Goal: Transaction & Acquisition: Purchase product/service

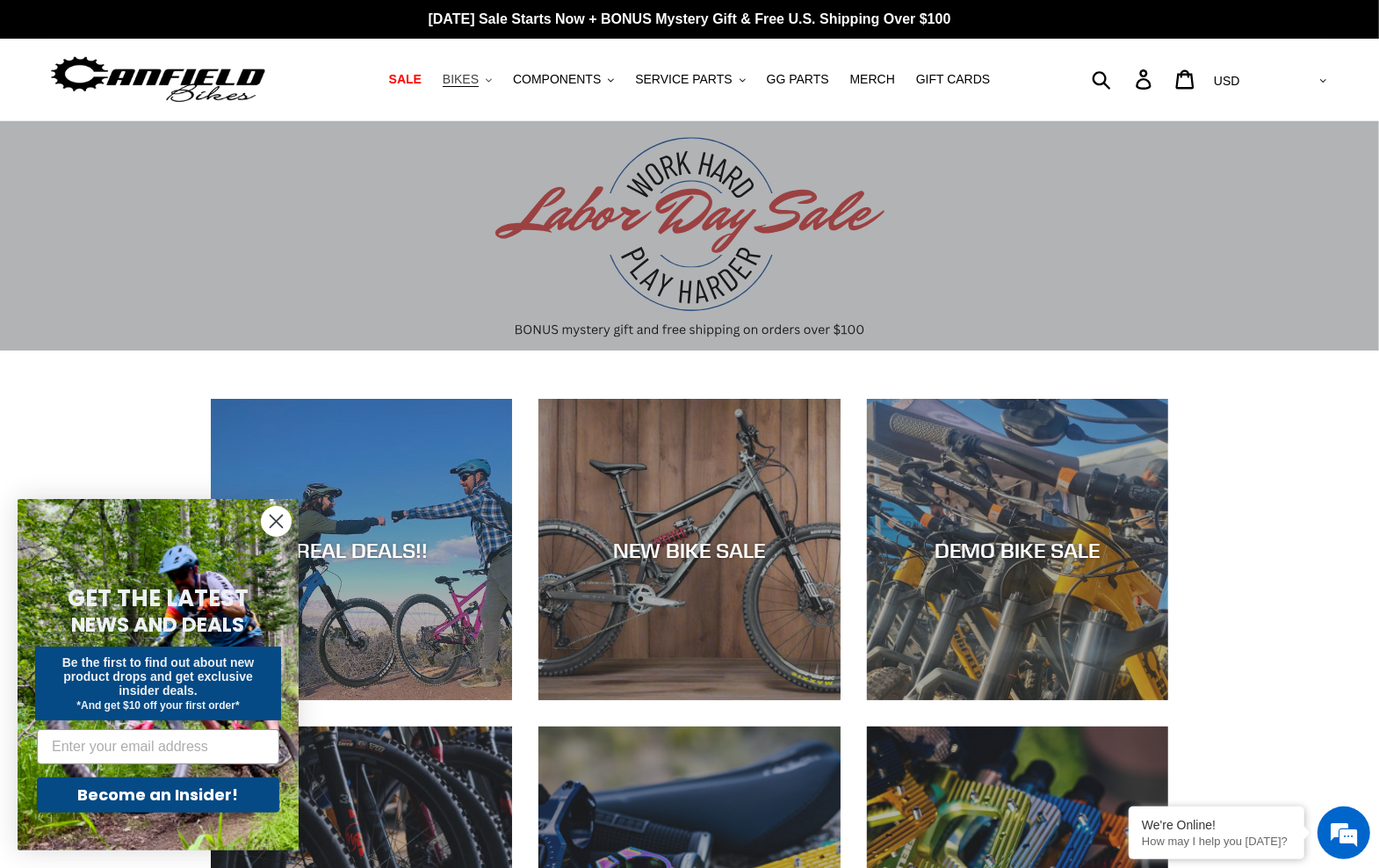
click at [500, 77] on button "BIKES .cls-1{fill:#231f20}" at bounding box center [466, 78] width 66 height 23
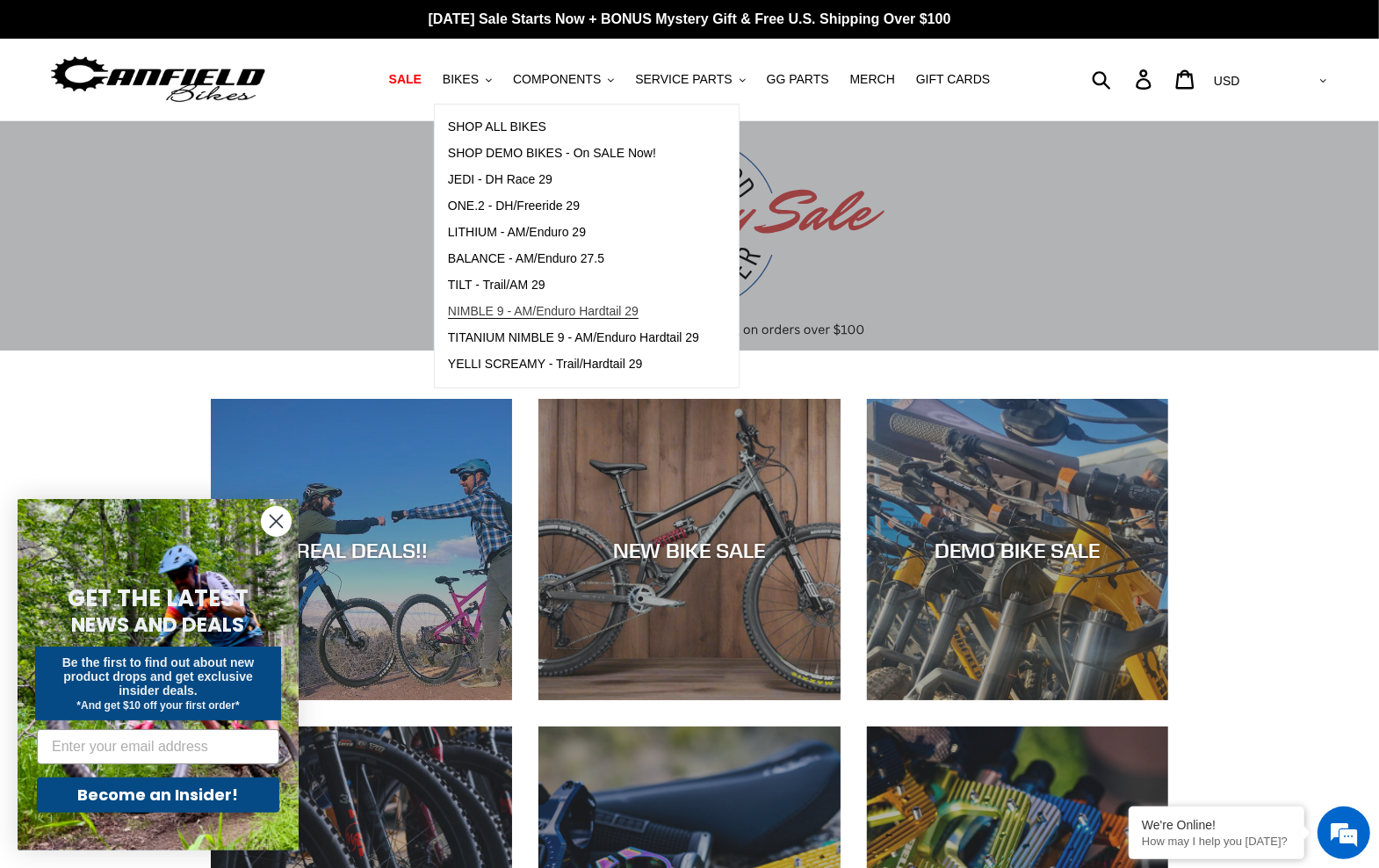
click at [615, 311] on span "NIMBLE 9 - AM/Enduro Hardtail 29" at bounding box center [543, 311] width 191 height 15
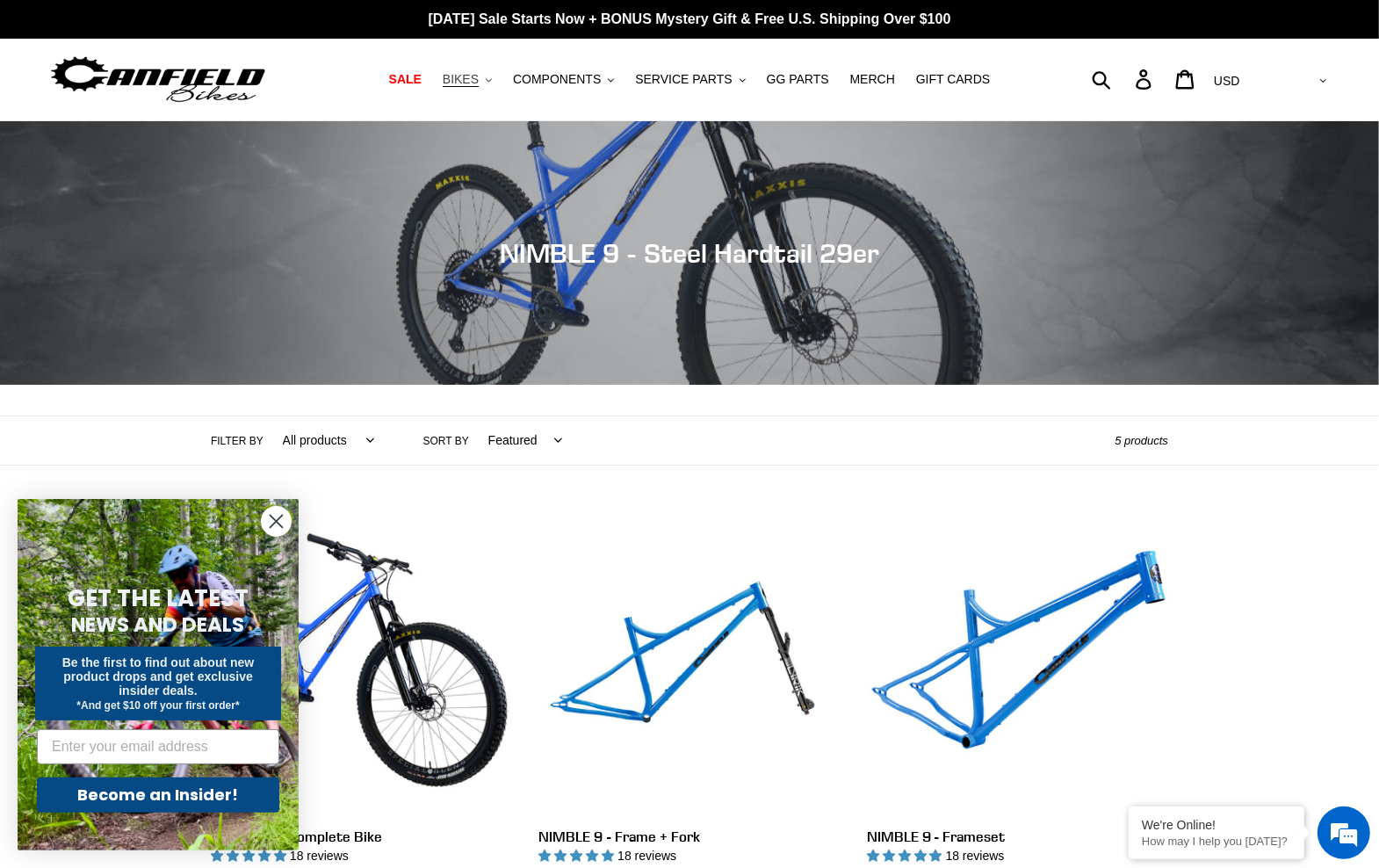
click at [478, 79] on span "BIKES" at bounding box center [461, 79] width 36 height 15
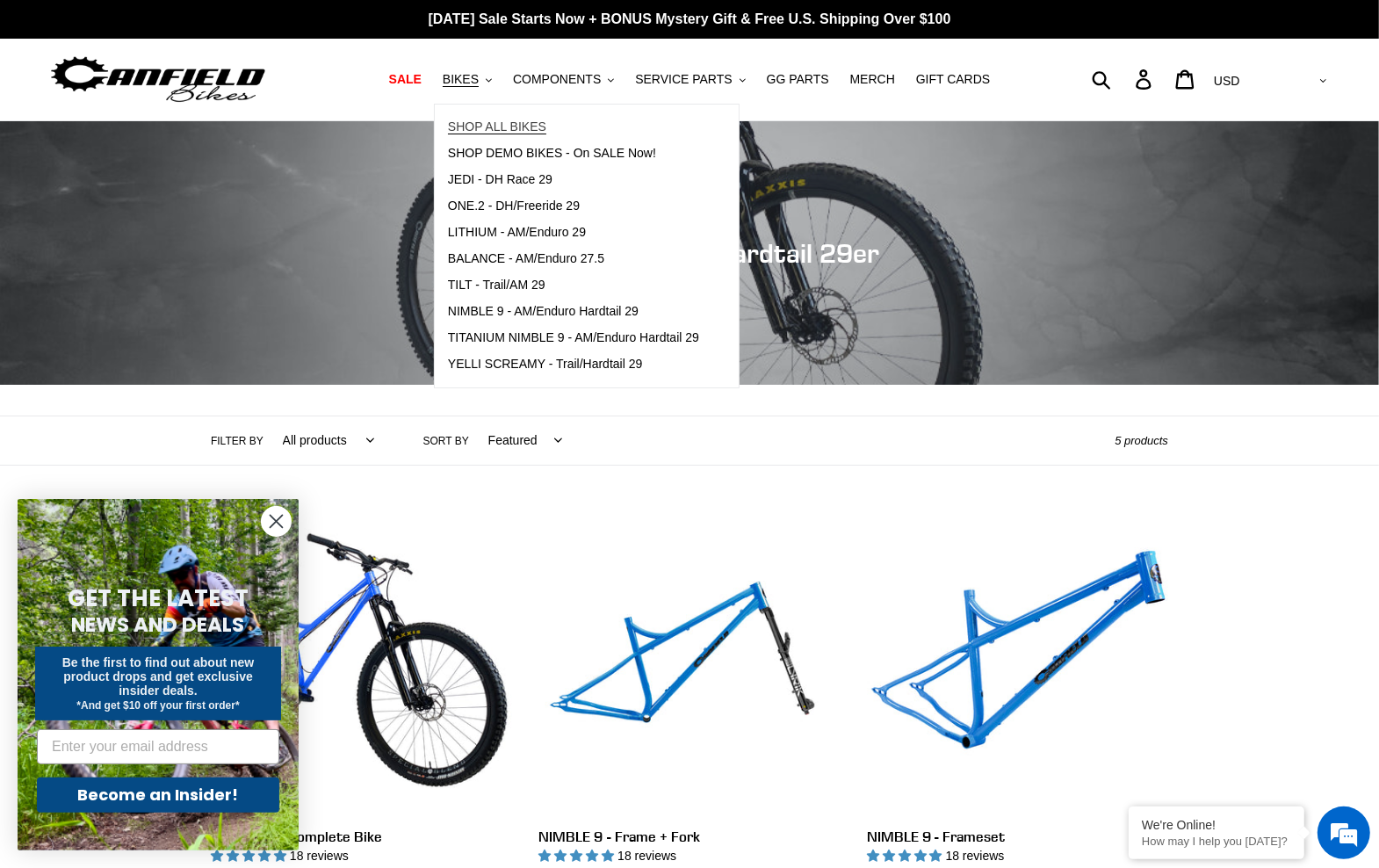
click at [501, 124] on span "SHOP ALL BIKES" at bounding box center [496, 127] width 98 height 15
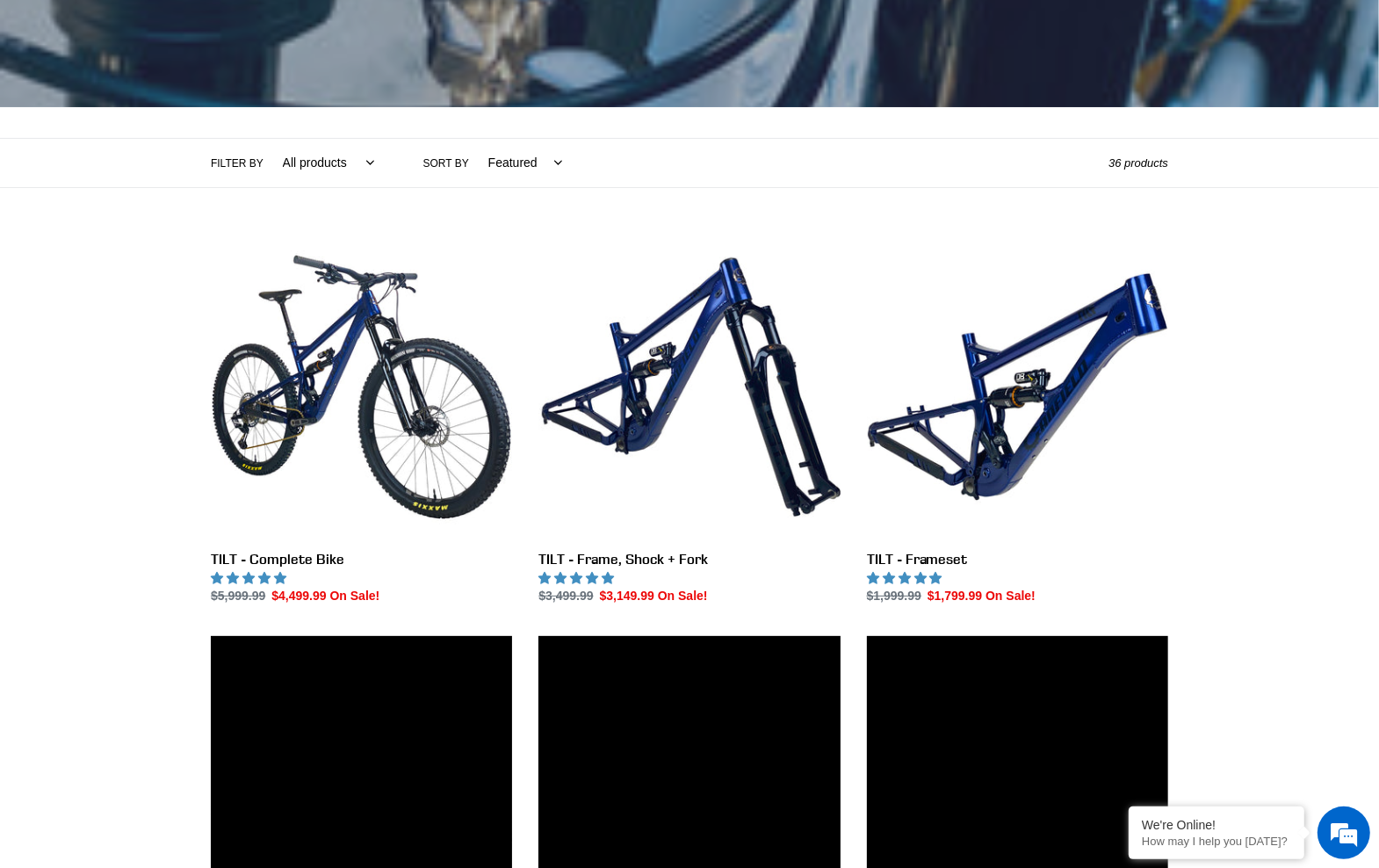
scroll to position [370, 0]
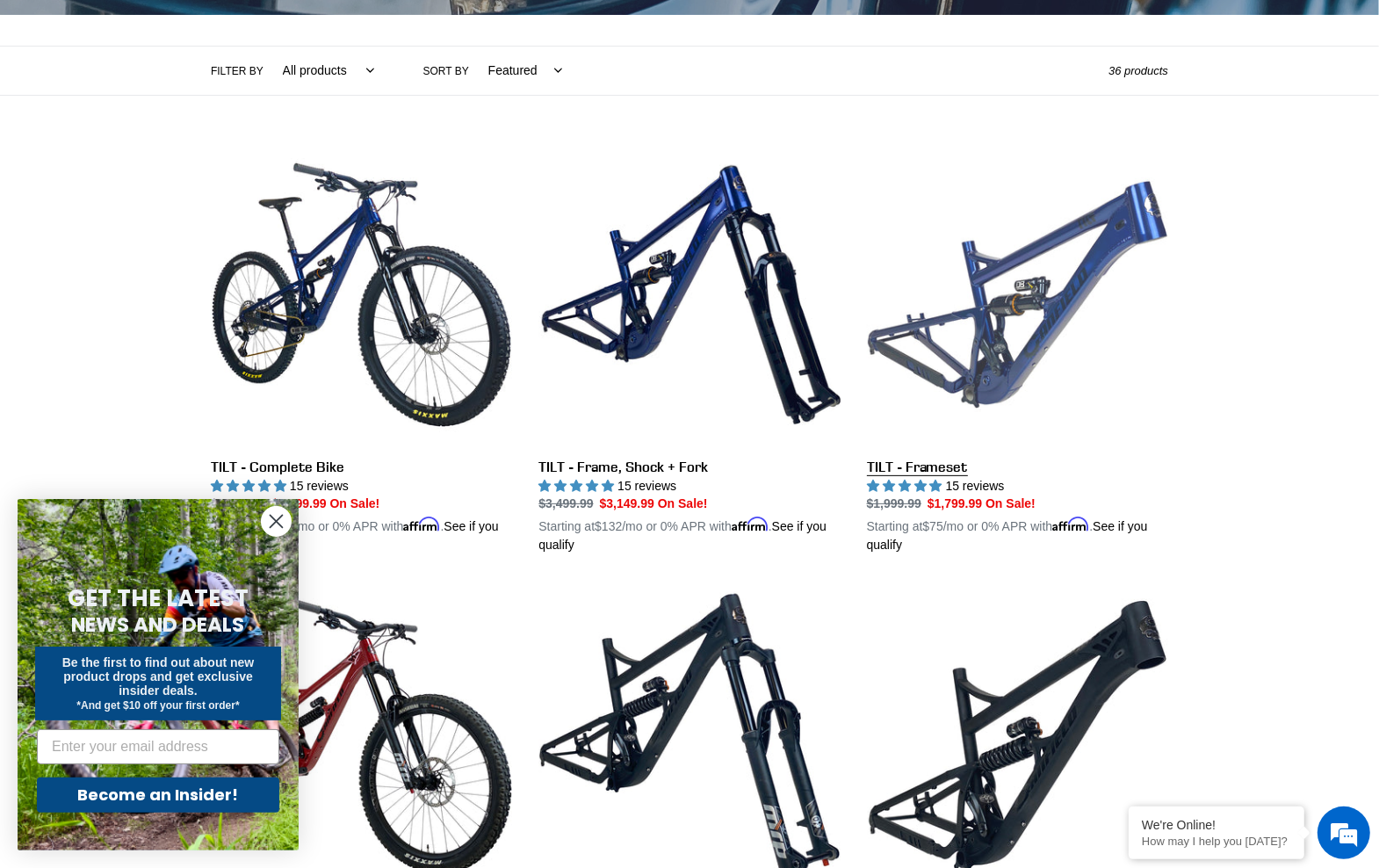
click at [1019, 281] on link "TILT - Frameset" at bounding box center [1017, 349] width 301 height 411
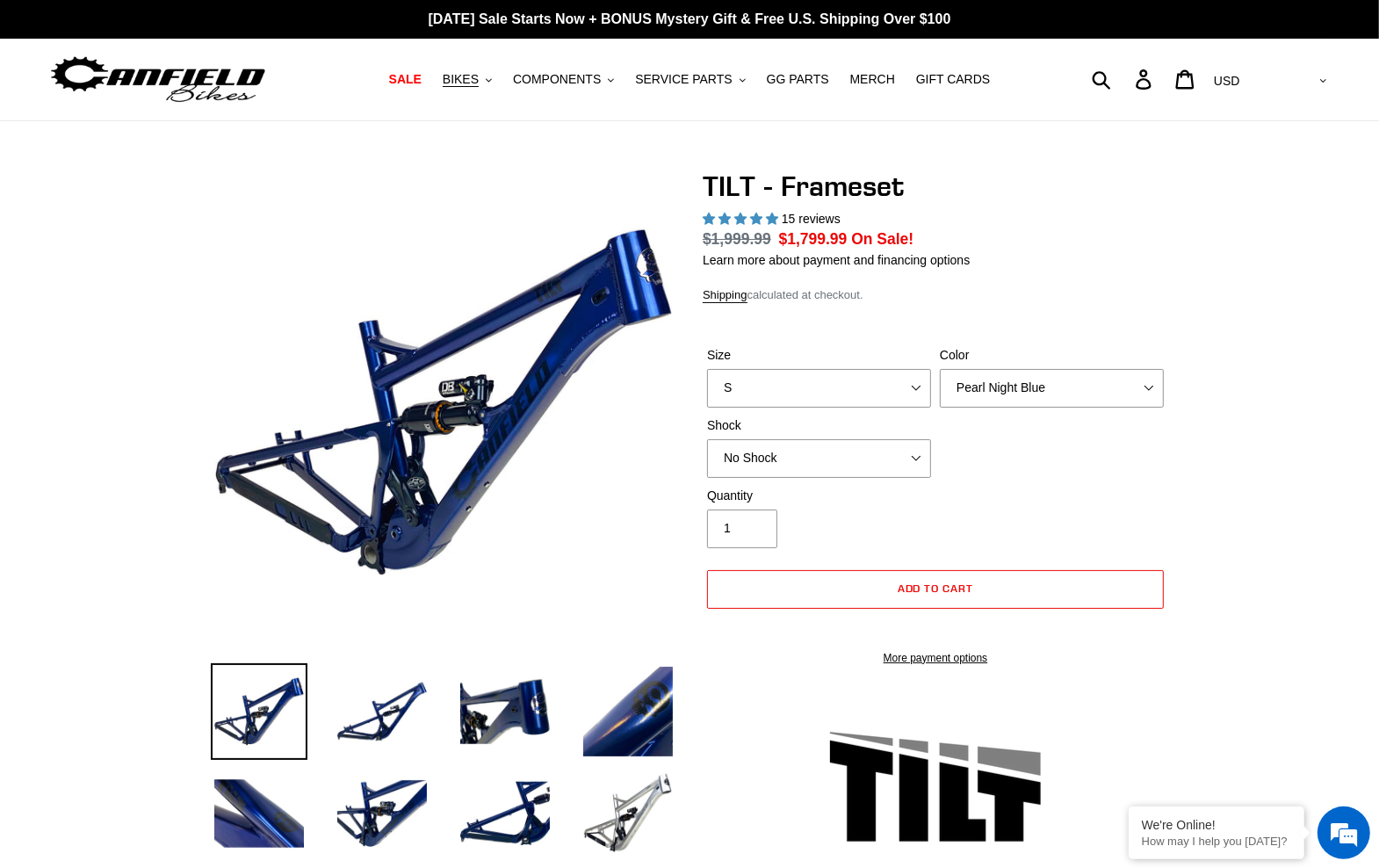
select select "highest-rating"
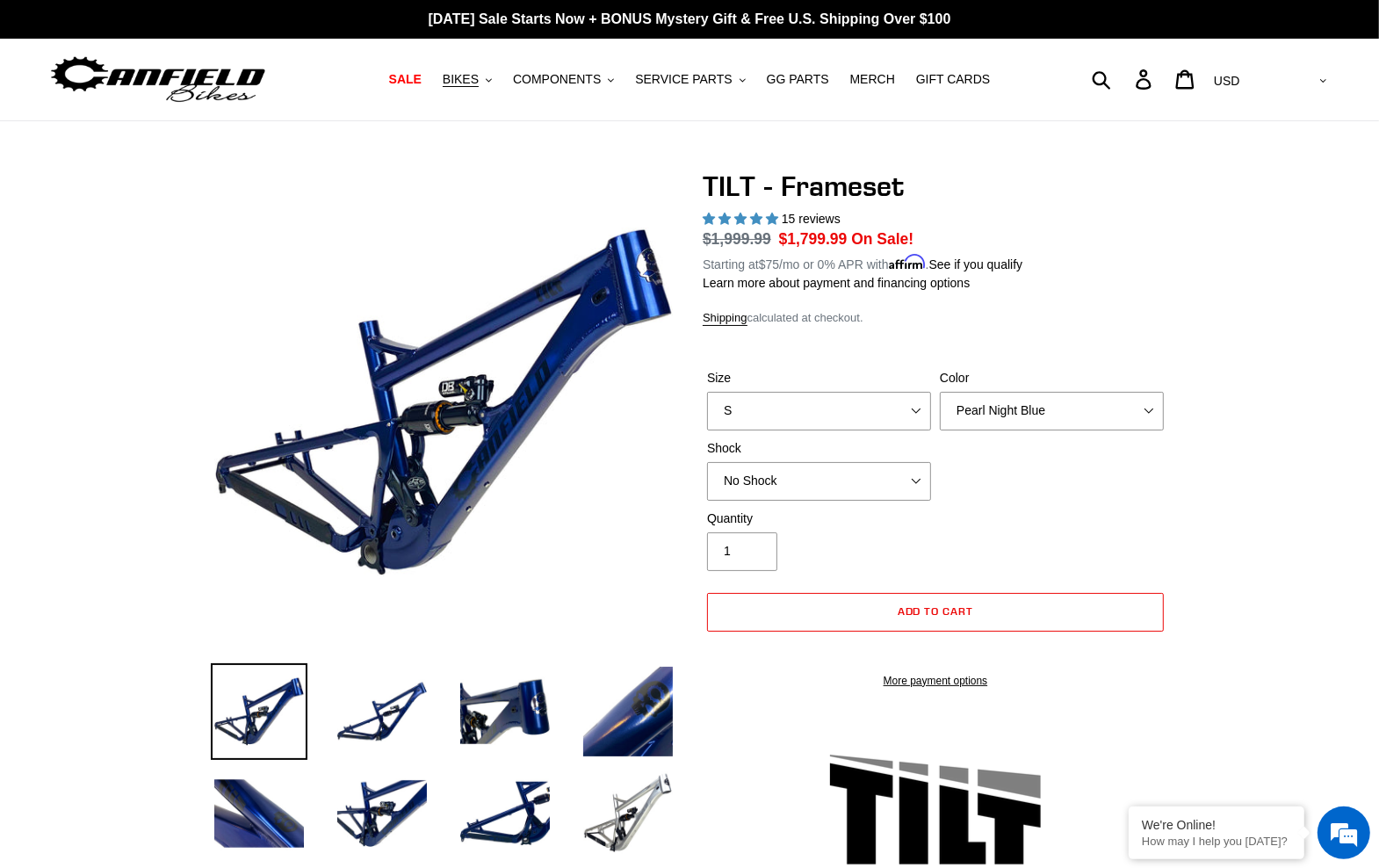
scroll to position [92, 0]
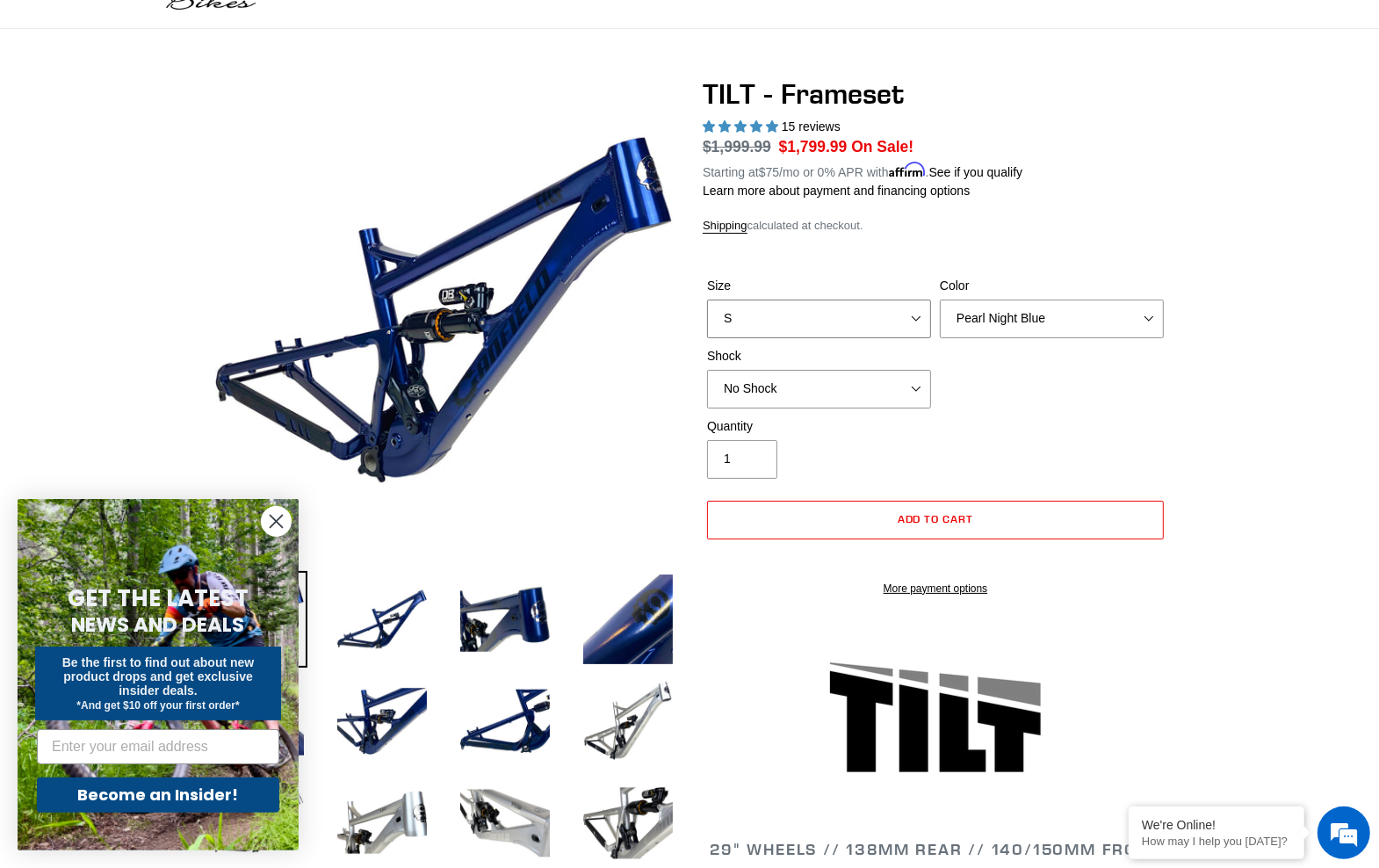
click at [707, 300] on select "S M L XL" at bounding box center [819, 319] width 224 height 38
select select "L"
click option "L" at bounding box center [0, 0] width 0 height 0
click at [940, 300] on select "Pearl Night Blue Stealth Silver" at bounding box center [1052, 319] width 224 height 38
click option "Stealth Silver" at bounding box center [0, 0] width 0 height 0
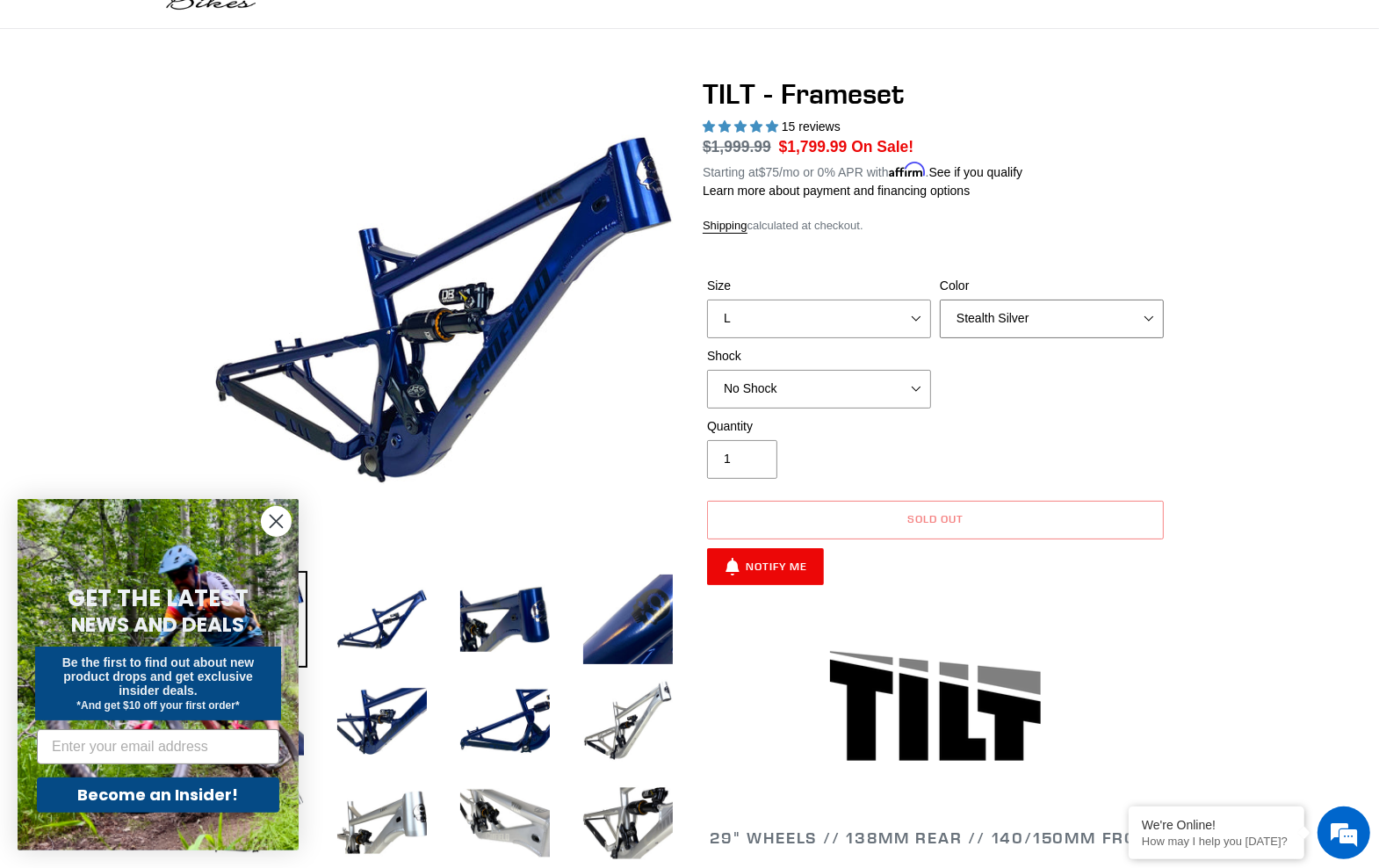
click at [940, 300] on select "Pearl Night Blue Stealth Silver" at bounding box center [1052, 319] width 224 height 38
select select "Pearl Night Blue"
click option "Pearl Night Blue" at bounding box center [0, 0] width 0 height 0
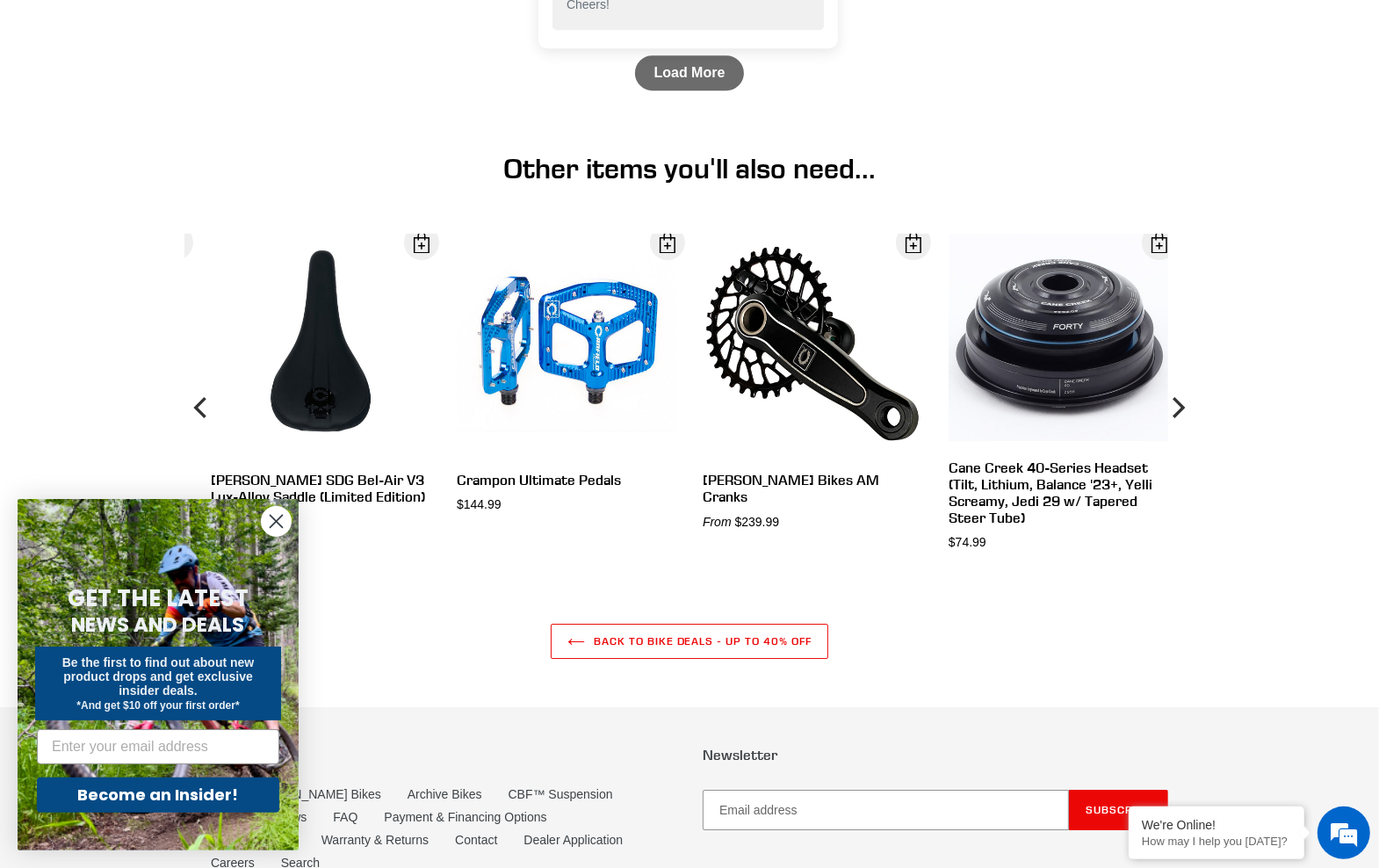
scroll to position [5158, 0]
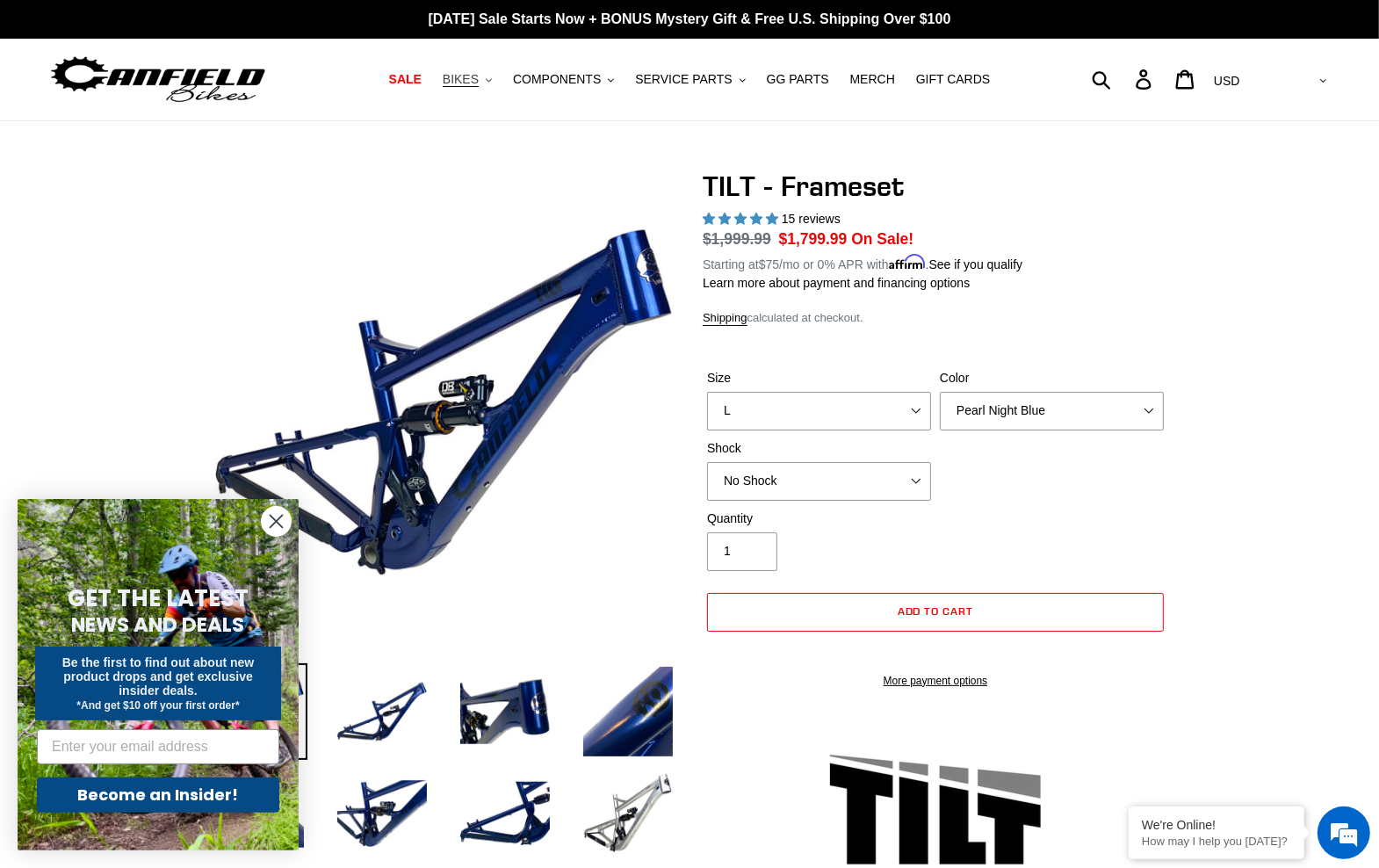
click at [478, 80] on span "BIKES" at bounding box center [461, 79] width 36 height 15
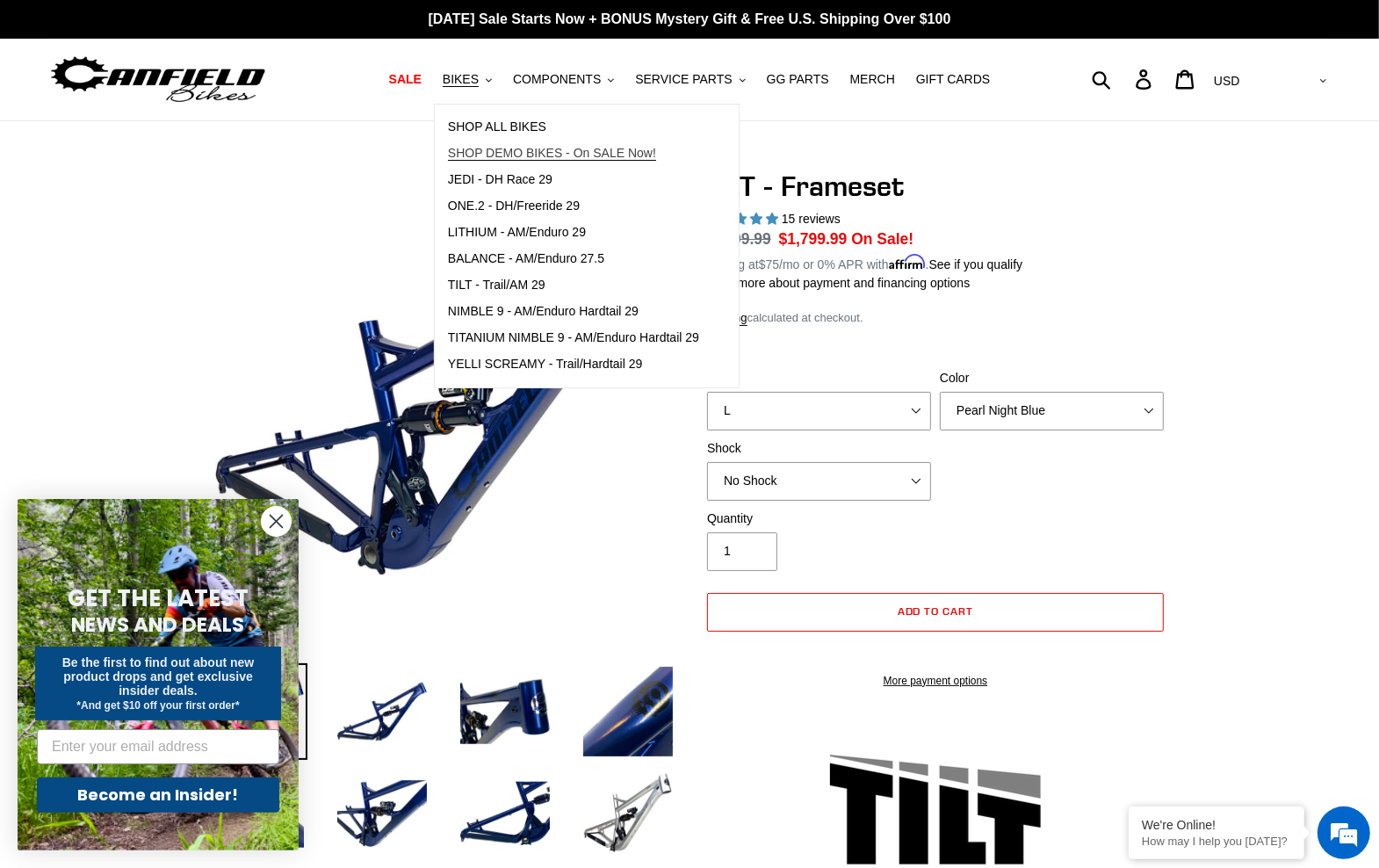
click at [513, 149] on span "SHOP DEMO BIKES - On SALE Now!" at bounding box center [551, 153] width 208 height 15
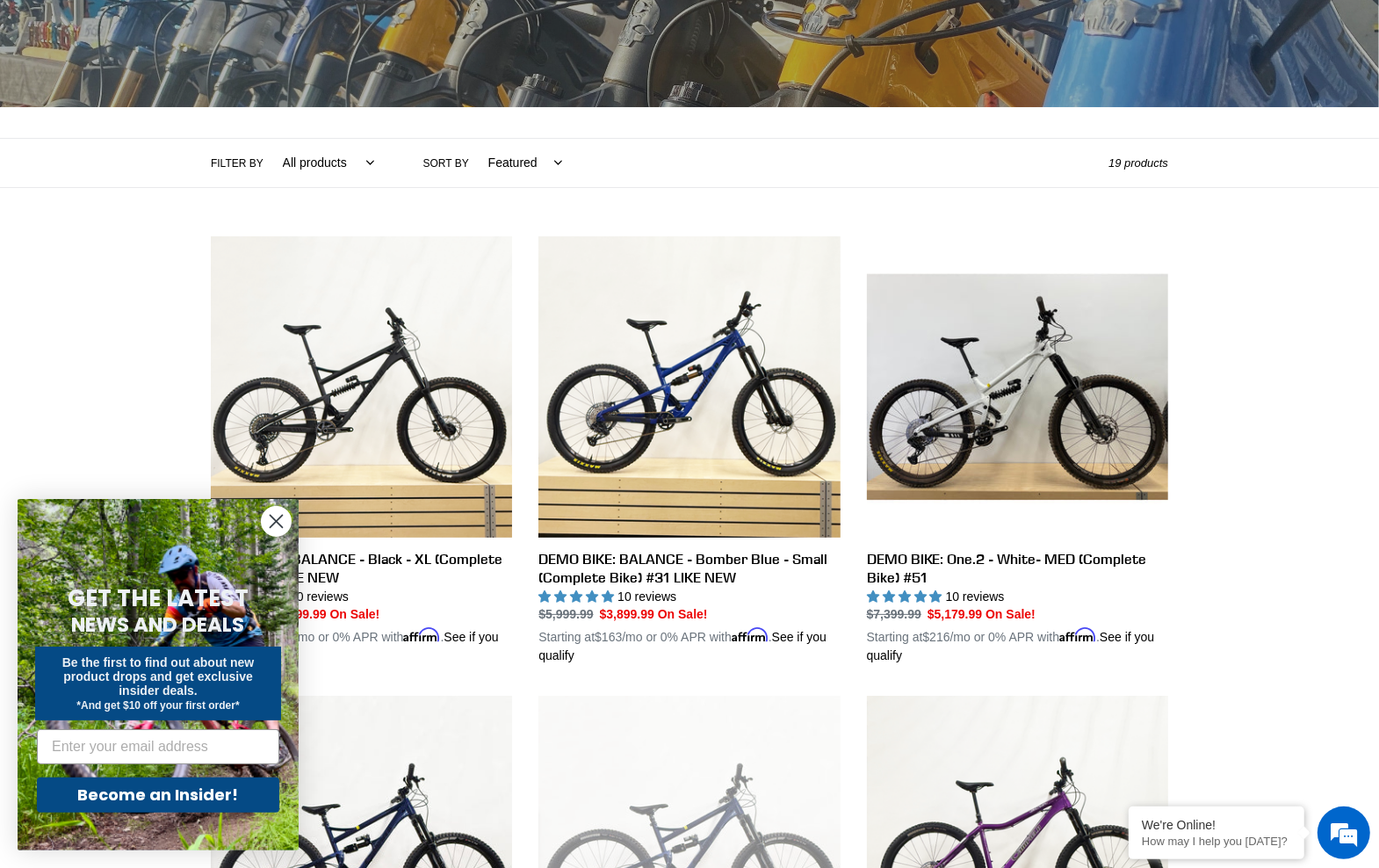
scroll to position [370, 0]
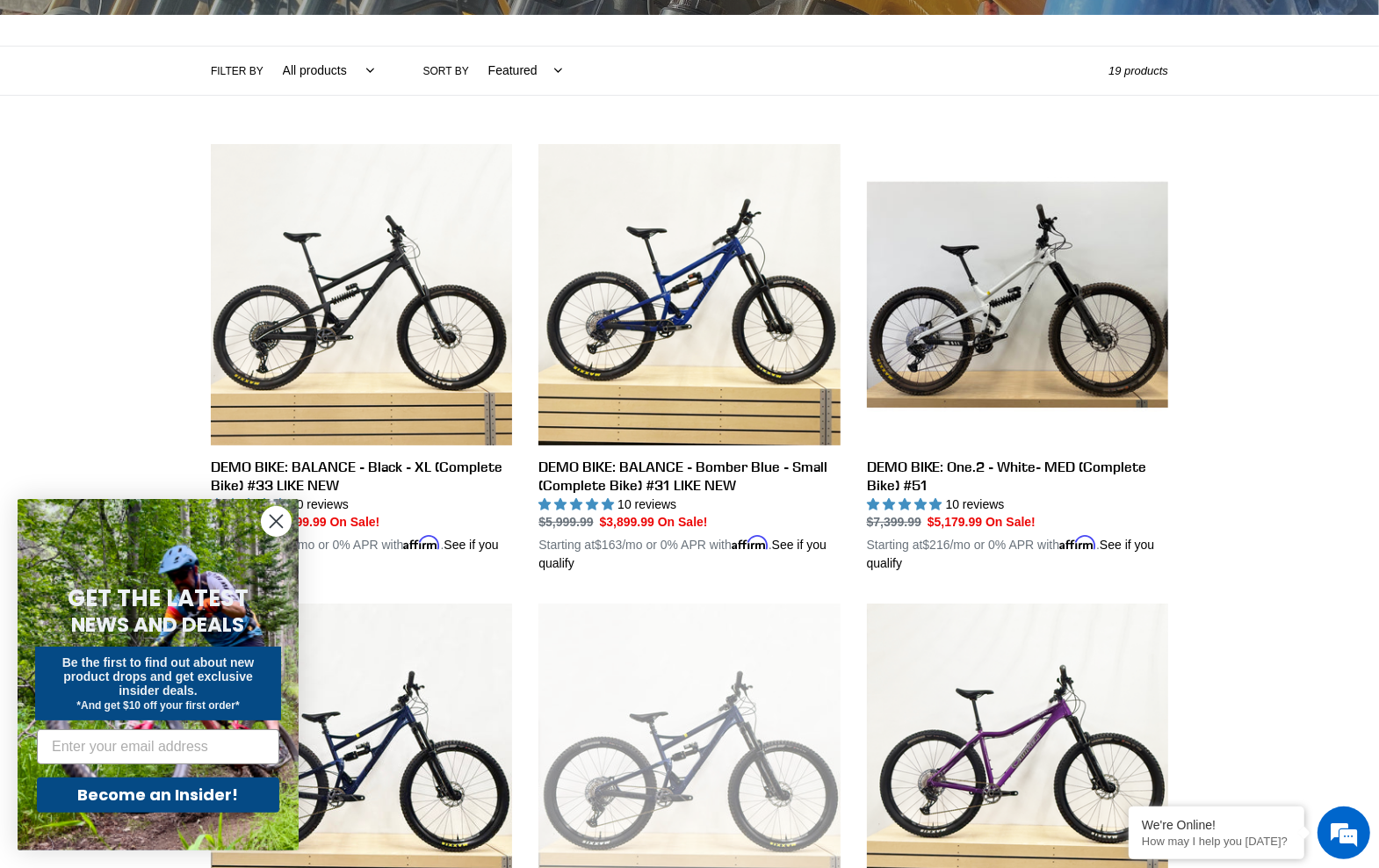
click at [288, 527] on circle "Close dialog" at bounding box center [276, 520] width 29 height 29
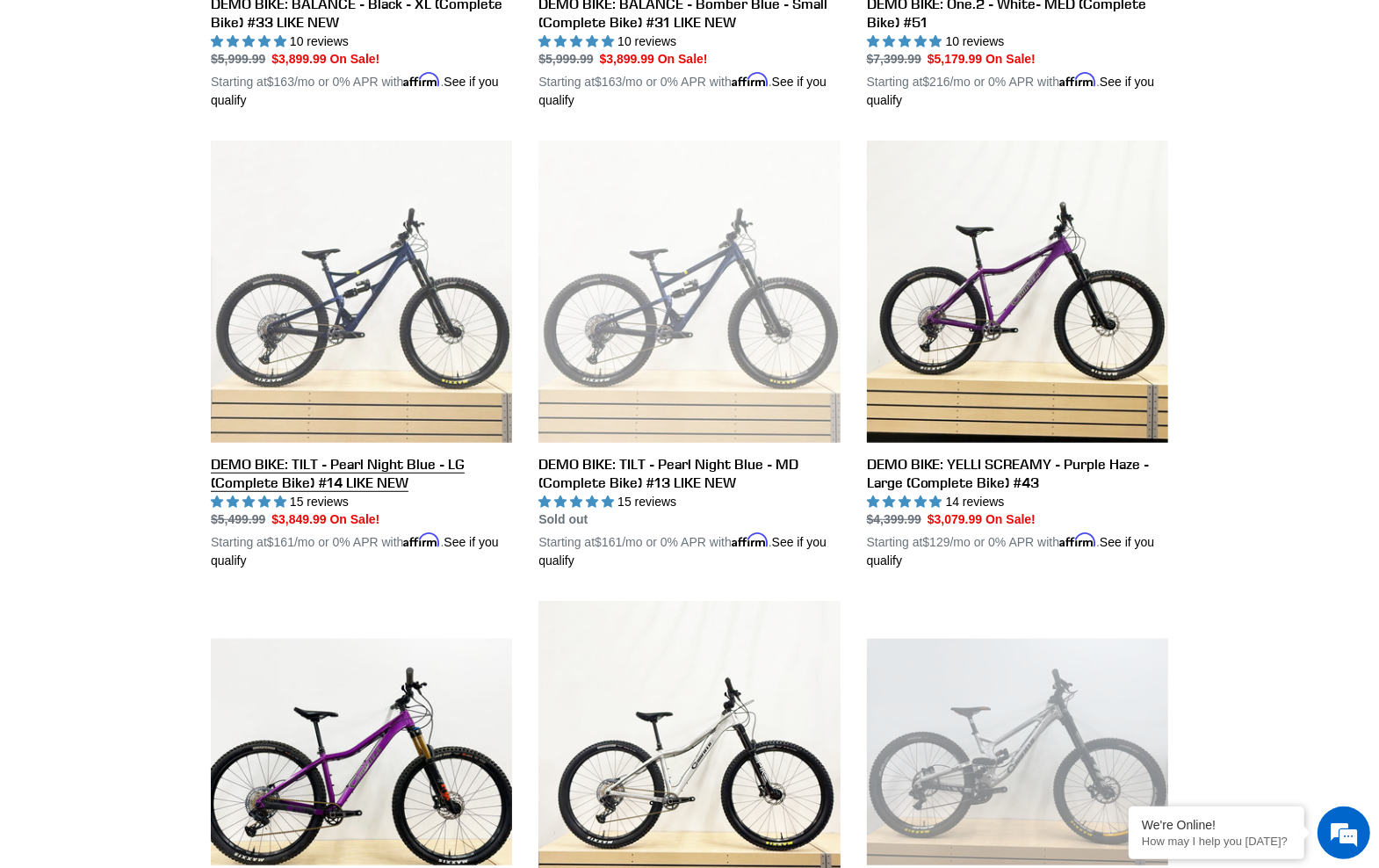
scroll to position [647, 0]
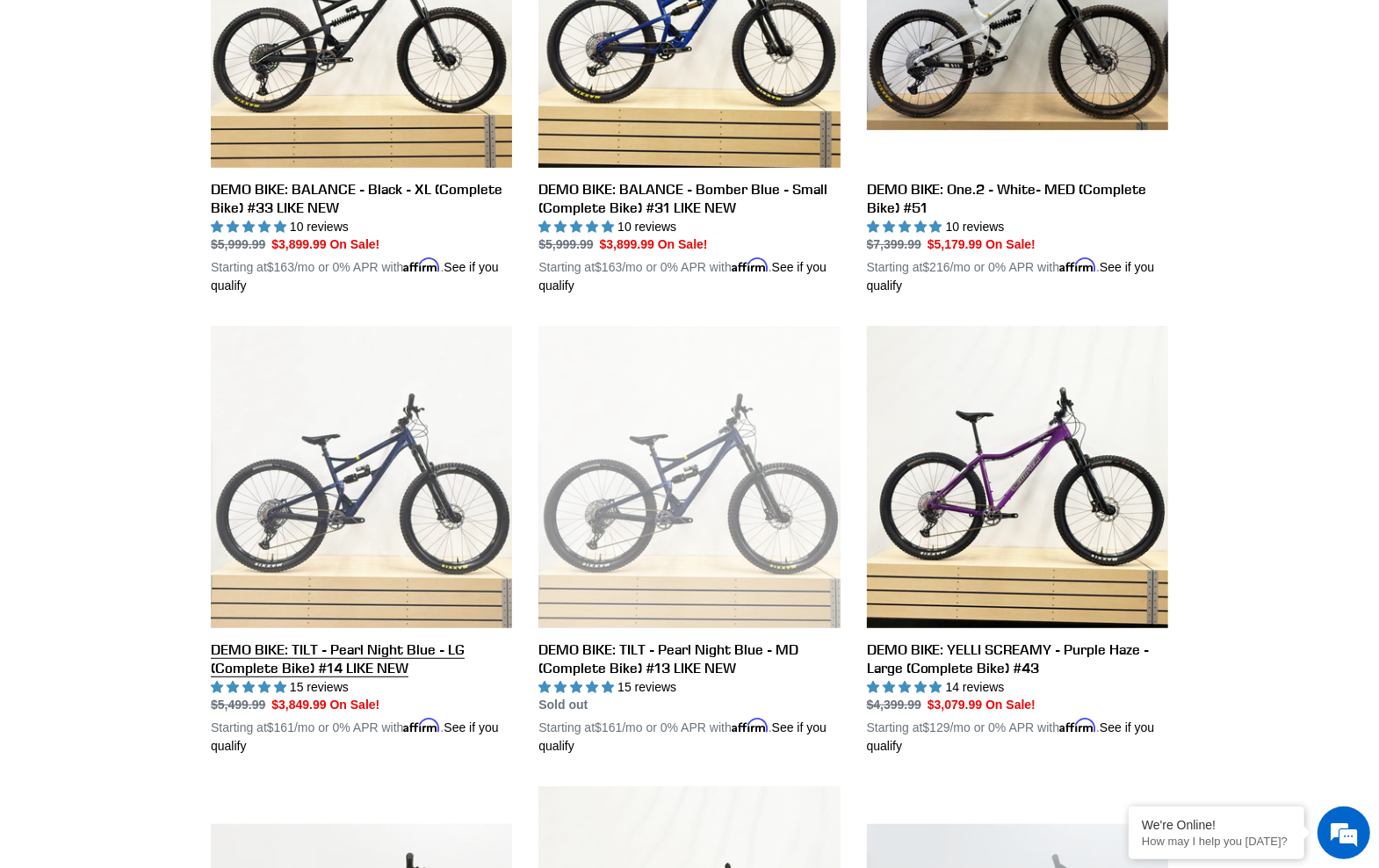
click at [323, 494] on link "DEMO BIKE: TILT - Pearl Night Blue - LG (Complete Bike) #14 LIKE NEW" at bounding box center [362, 541] width 301 height 430
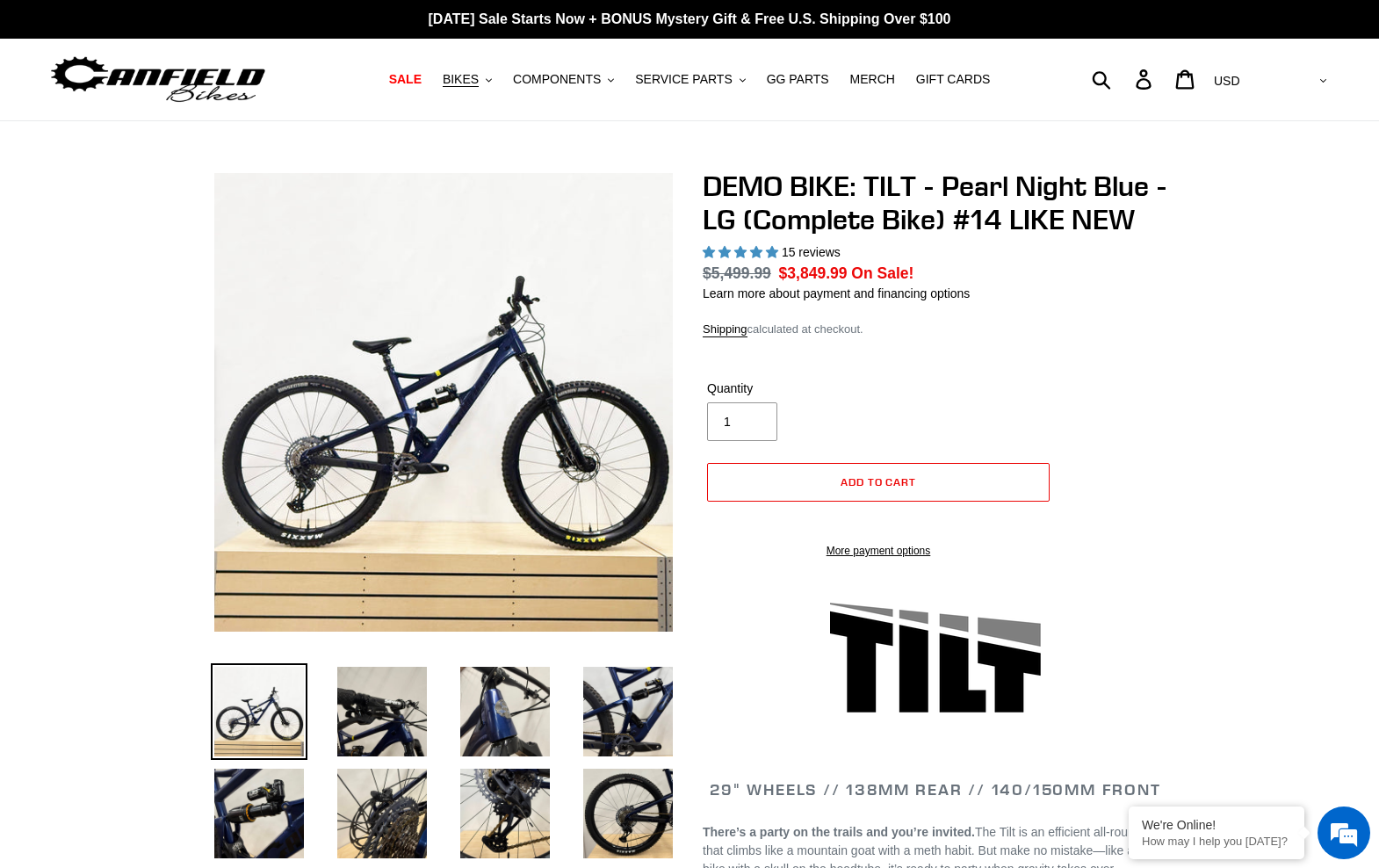
select select "highest-rating"
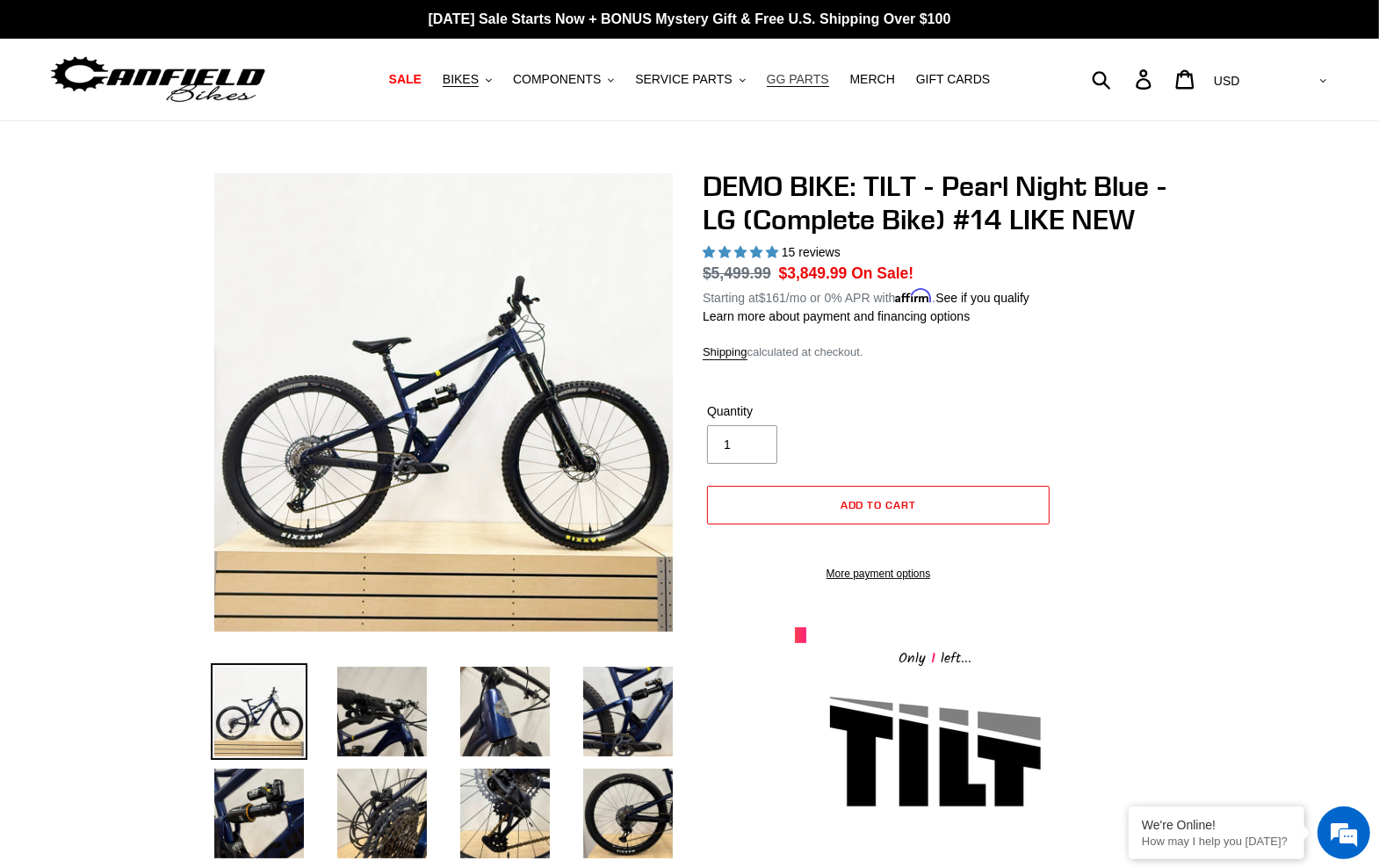
click at [805, 73] on span "GG PARTS" at bounding box center [798, 79] width 63 height 15
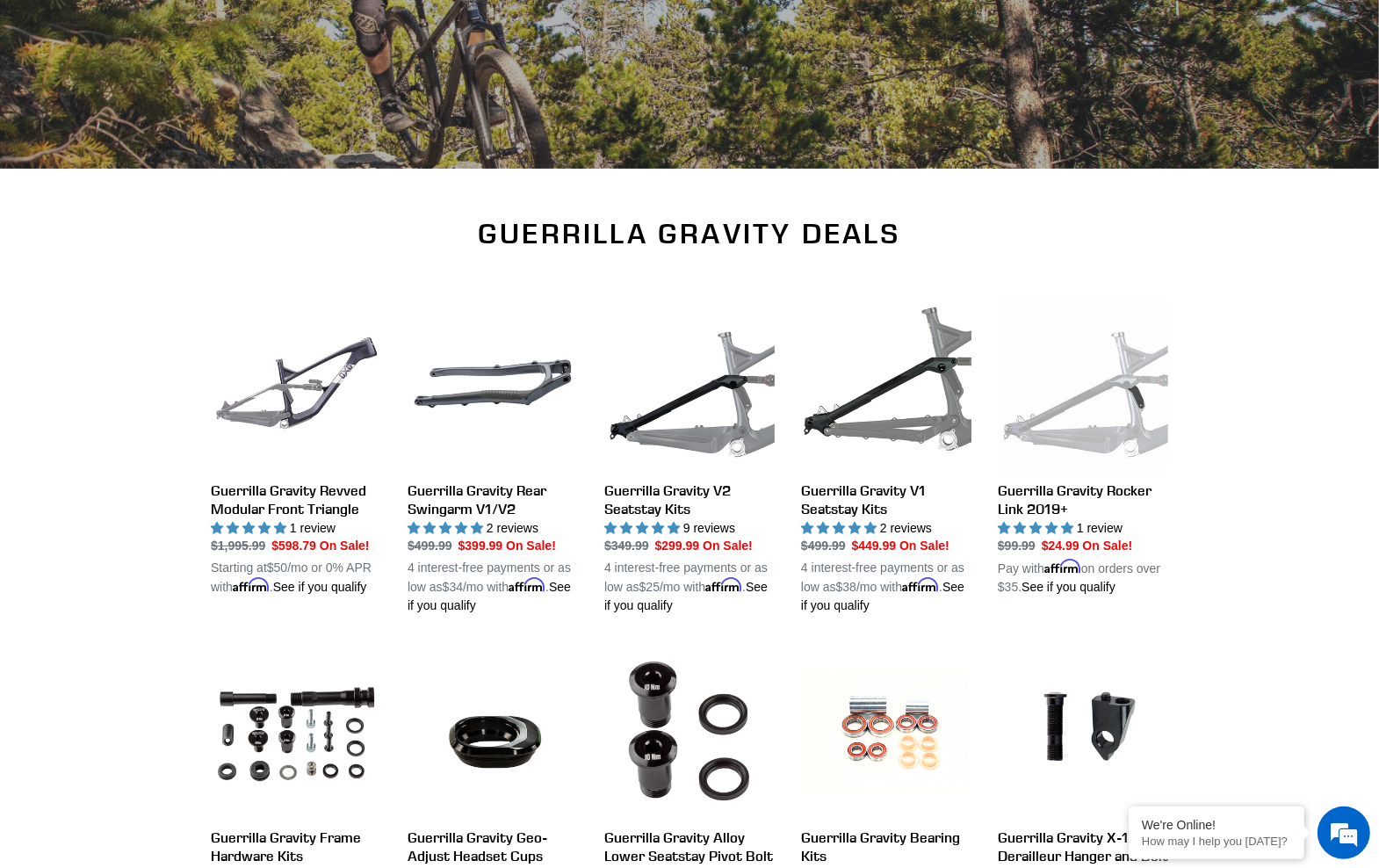
scroll to position [462, 0]
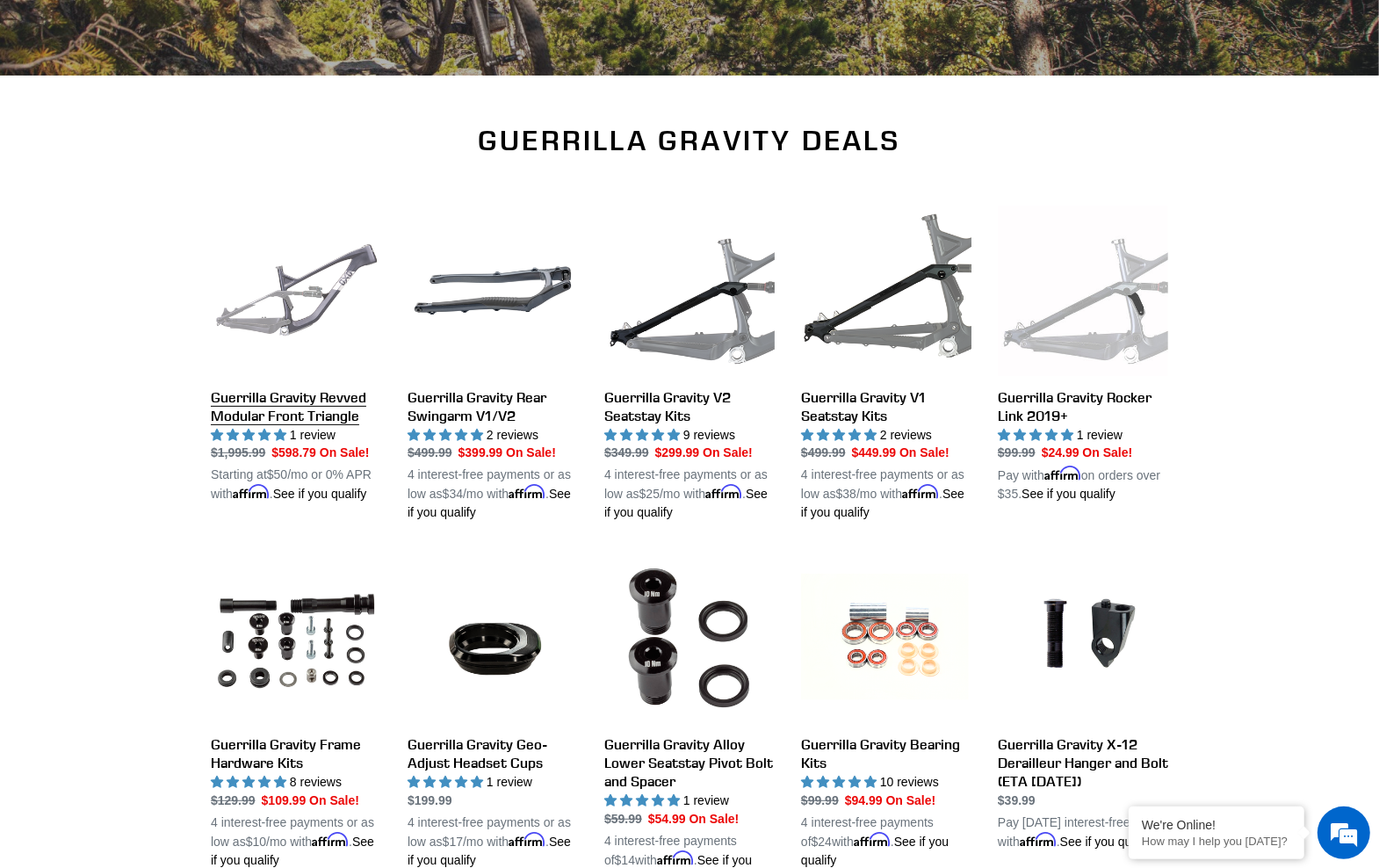
click at [274, 307] on link "Guerrilla Gravity Revved Modular Front Triangle" at bounding box center [296, 355] width 170 height 299
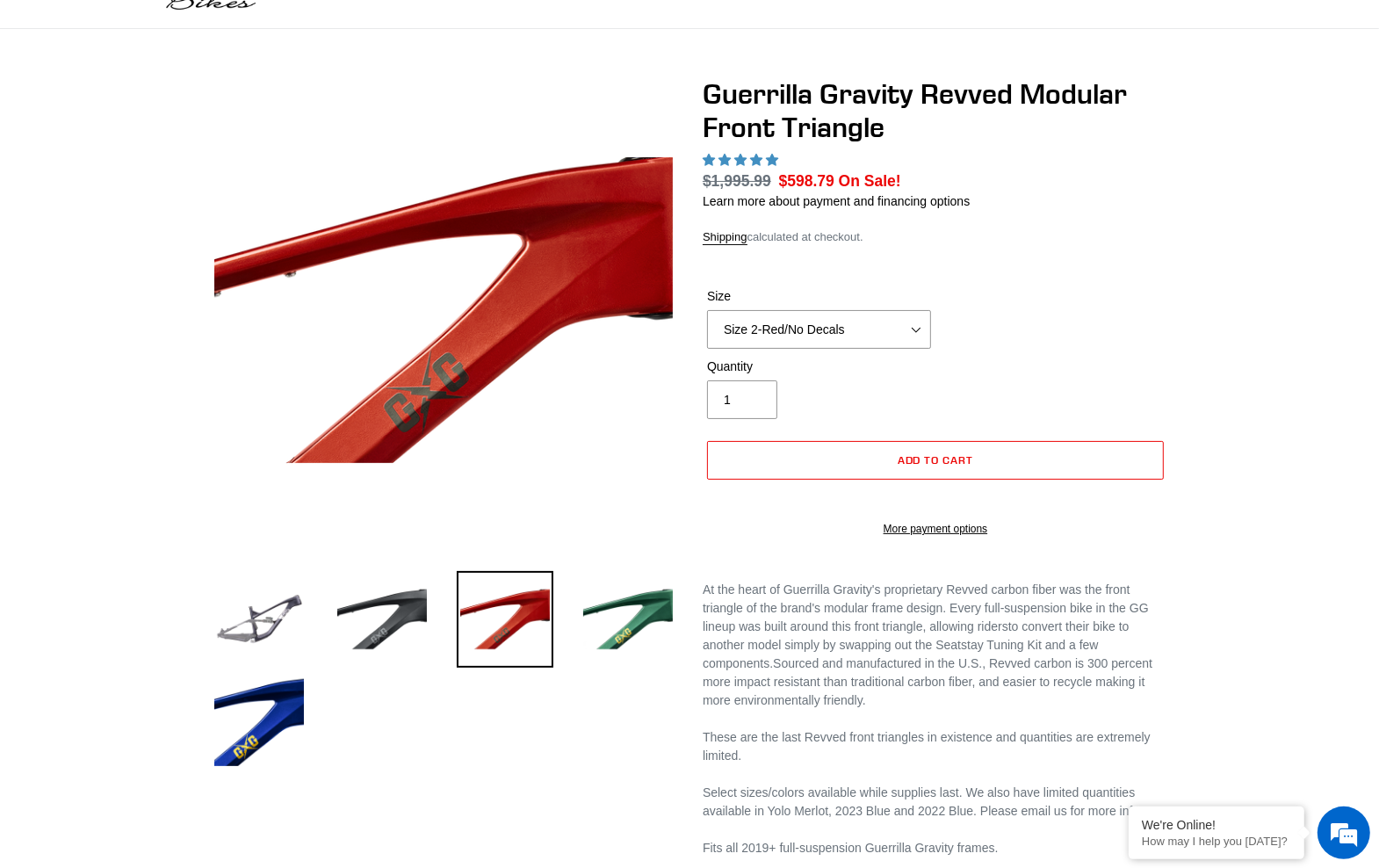
select select "highest-rating"
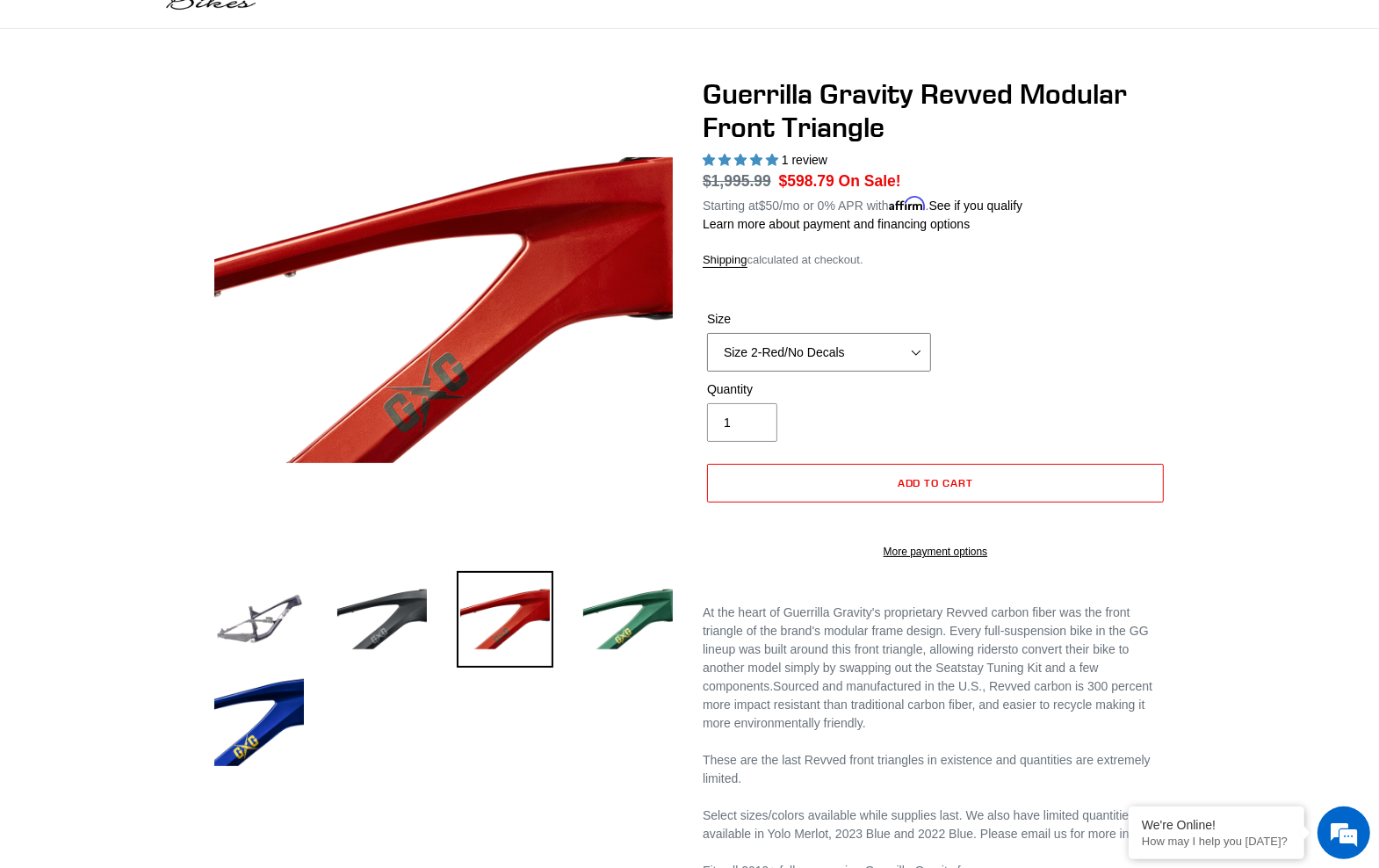
select select "Size 3-Black/No Decals"
click option "Size 3-Black/No Decals" at bounding box center [0, 0] width 0 height 0
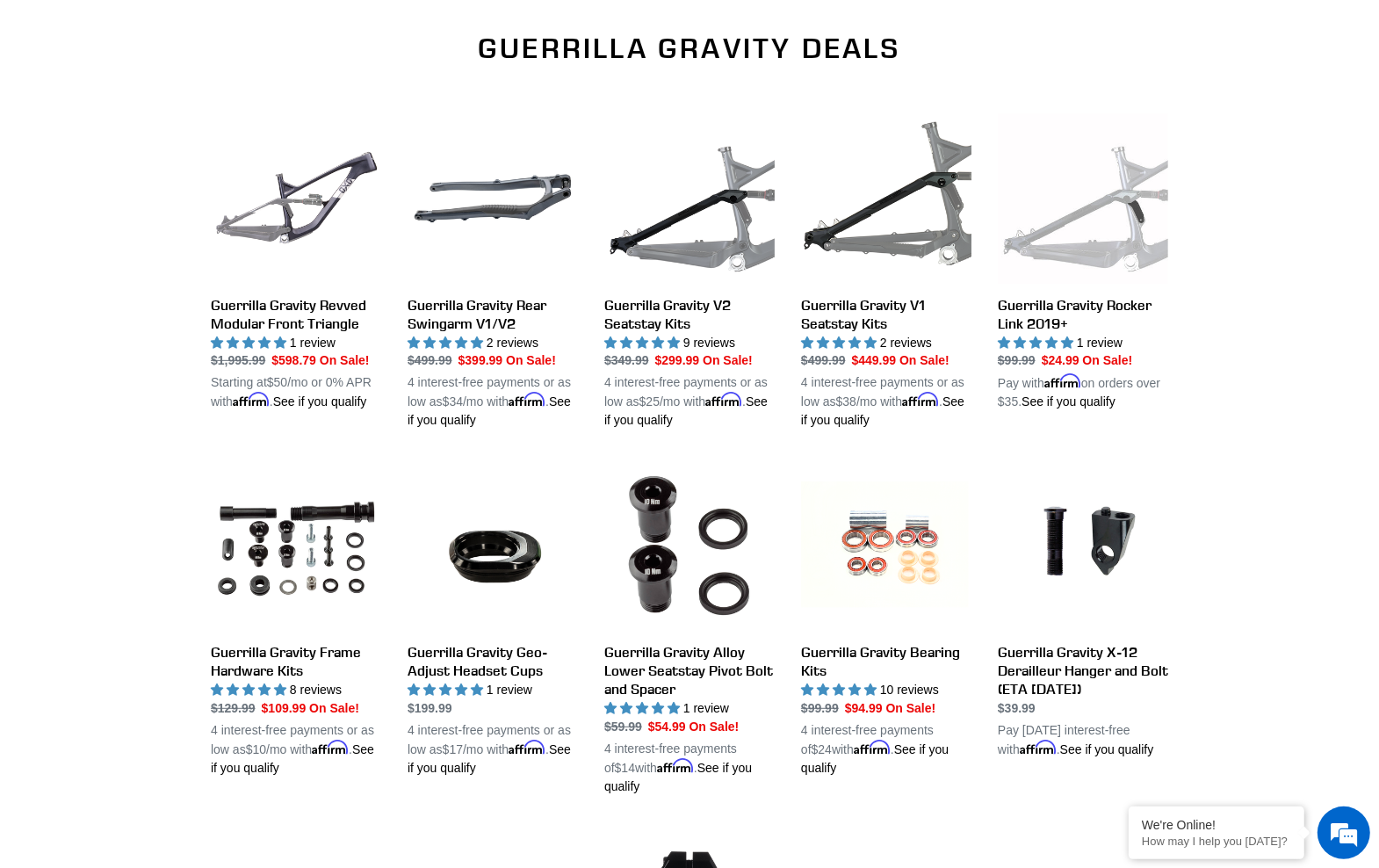
scroll to position [462, 0]
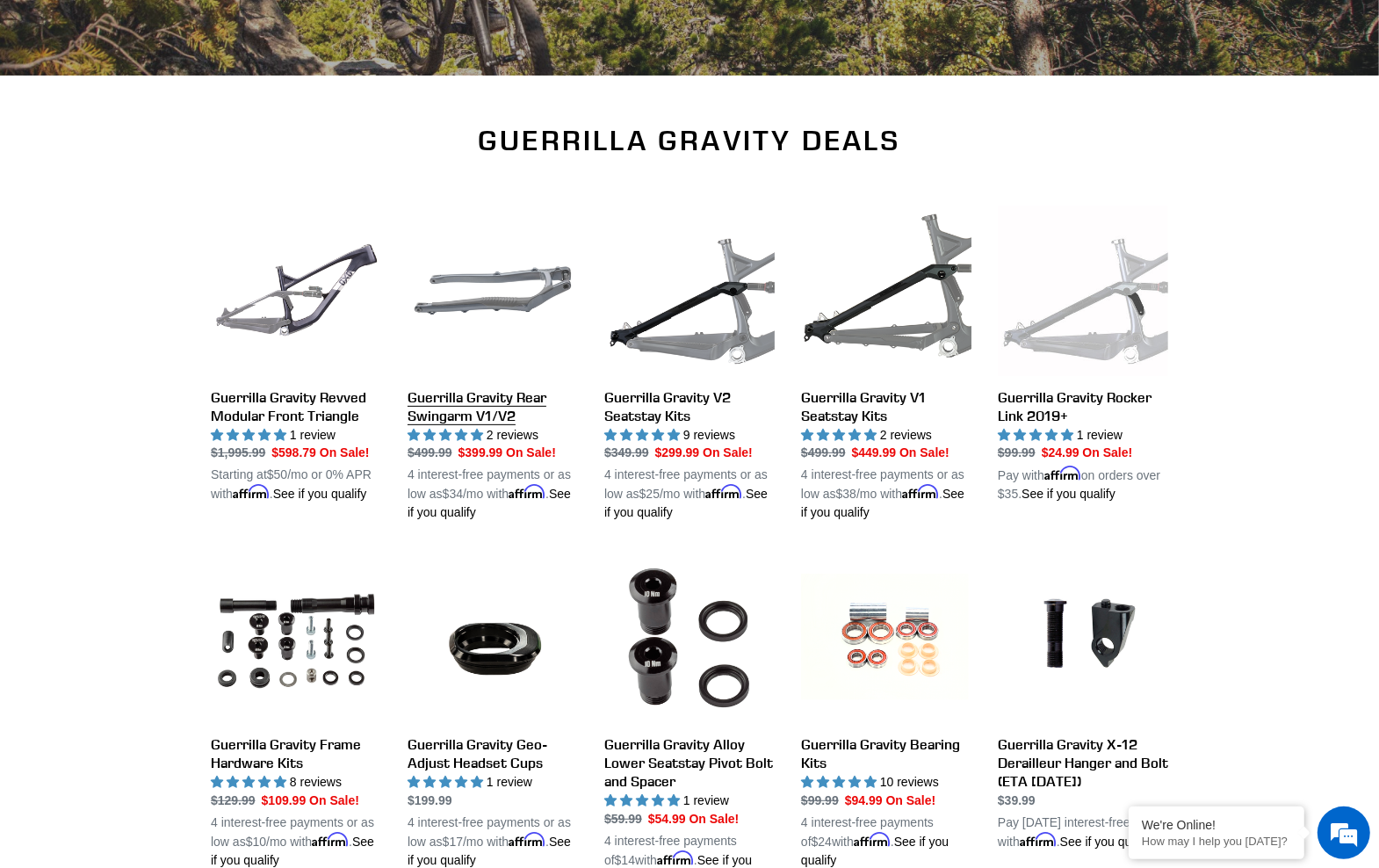
click at [435, 414] on link "Guerrilla Gravity Rear Swingarm V1/V2" at bounding box center [492, 363] width 170 height 317
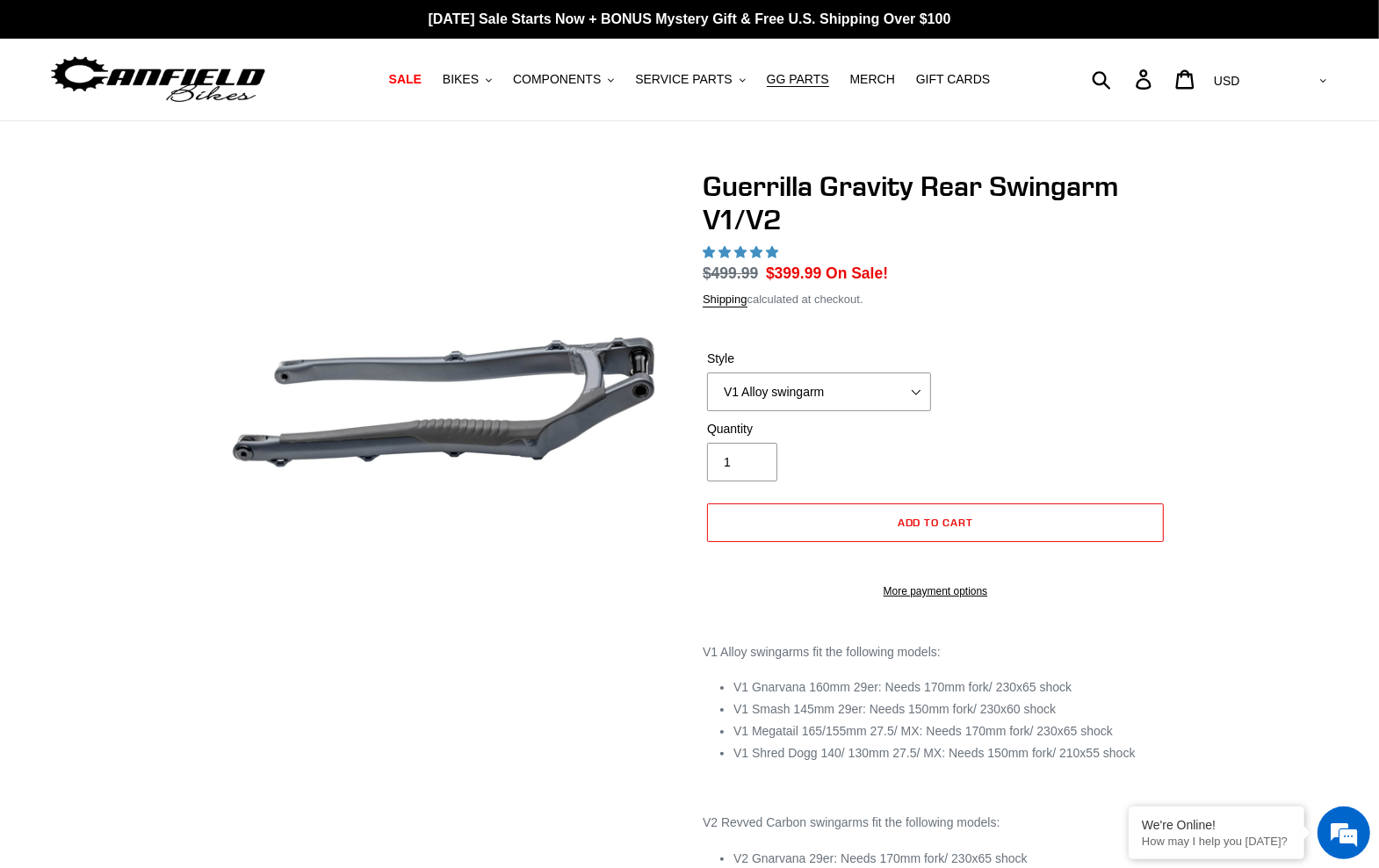
select select "highest-rating"
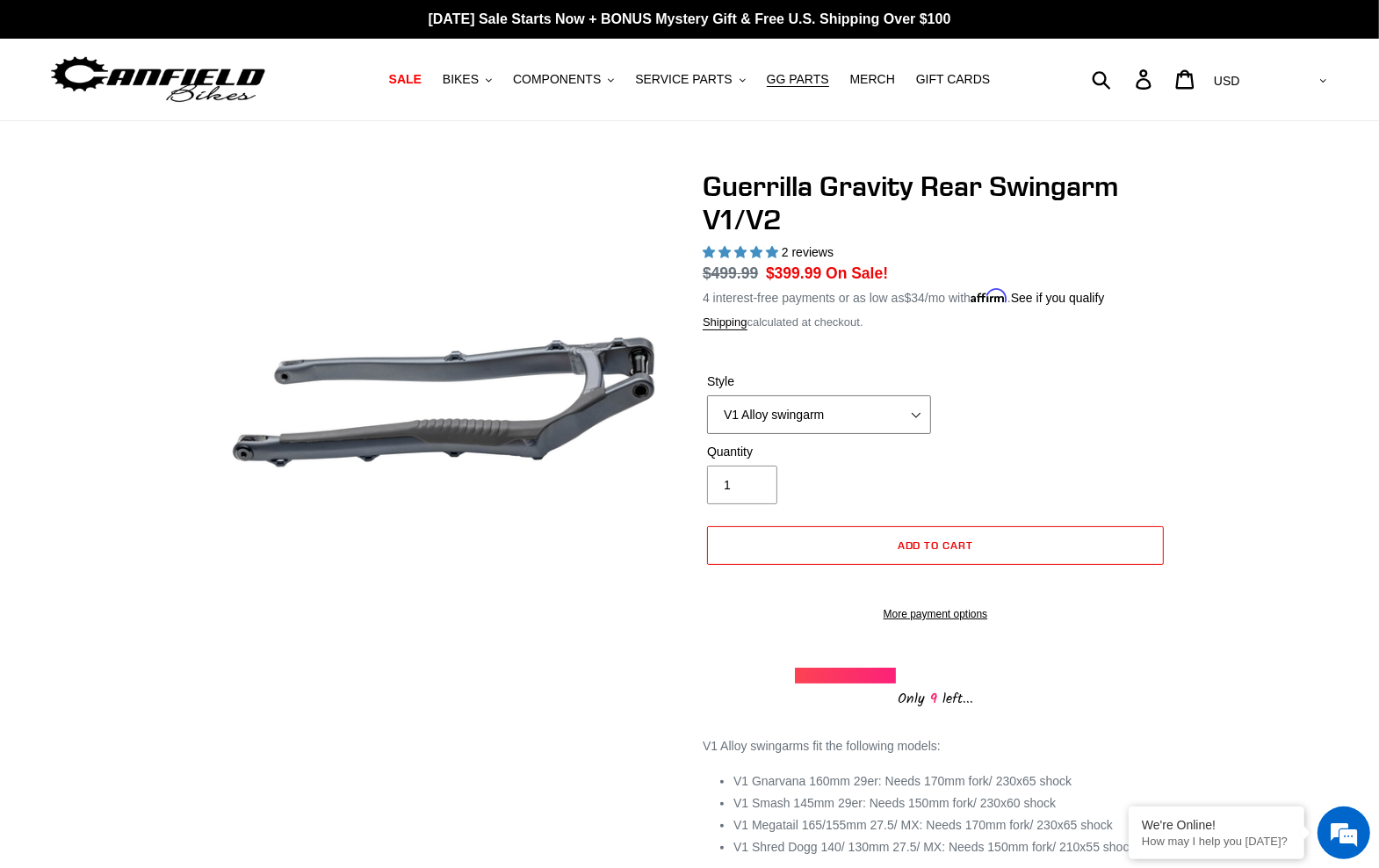
click at [707, 395] on select "V1 Alloy swingarm V2 Revved Carbon swingarm" at bounding box center [819, 414] width 224 height 38
select select "V2 Revved Carbon swingarm"
click option "V2 Revved Carbon swingarm" at bounding box center [0, 0] width 0 height 0
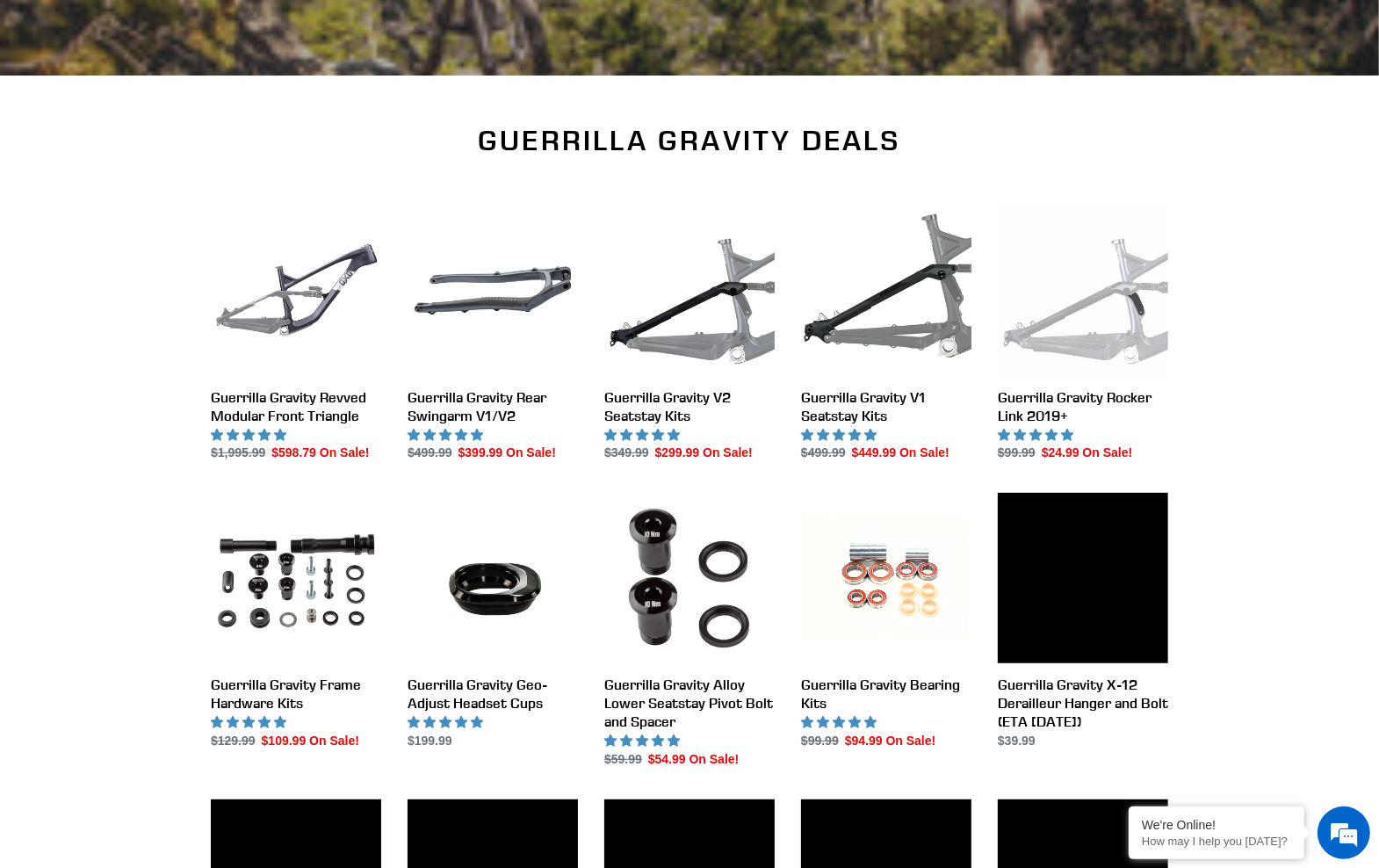
scroll to position [462, 0]
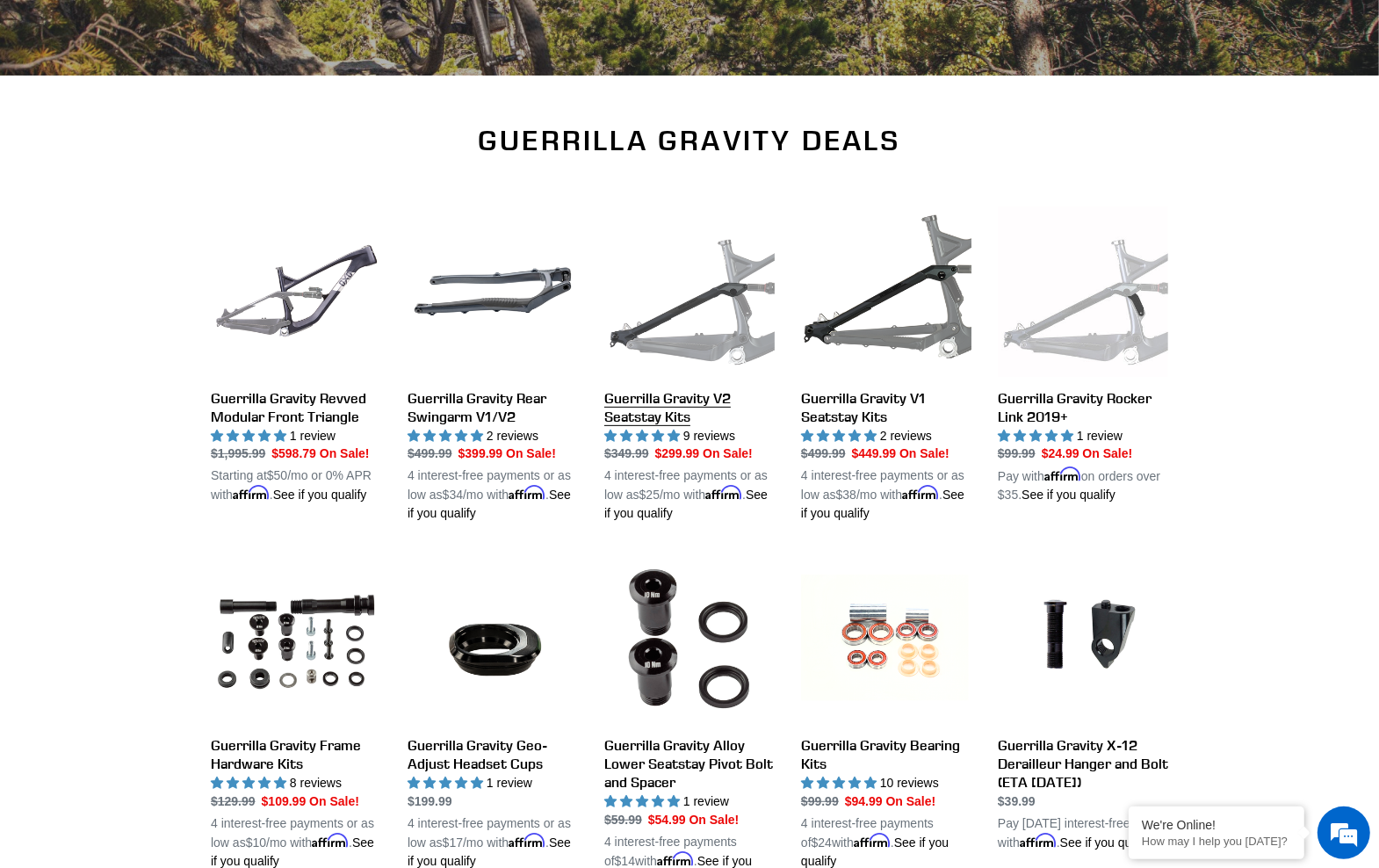
click at [670, 417] on link "Guerrilla Gravity V2 Seatstay Kits" at bounding box center [690, 363] width 170 height 317
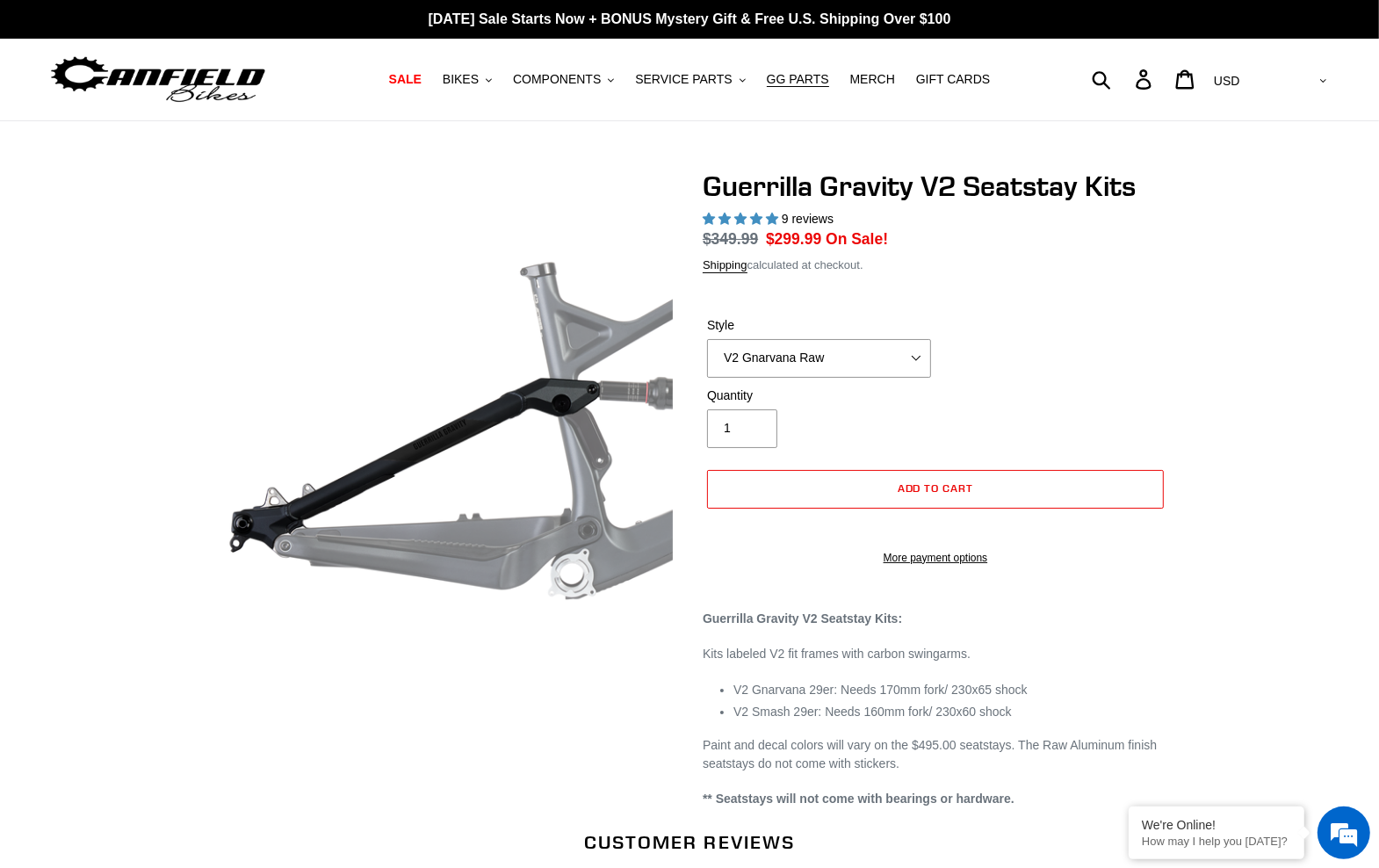
click at [707, 339] on select "V2 Gnarvana V2 Gnarvana Raw V2 Smash V2 Smash Raw" at bounding box center [819, 358] width 224 height 38
select select "highest-rating"
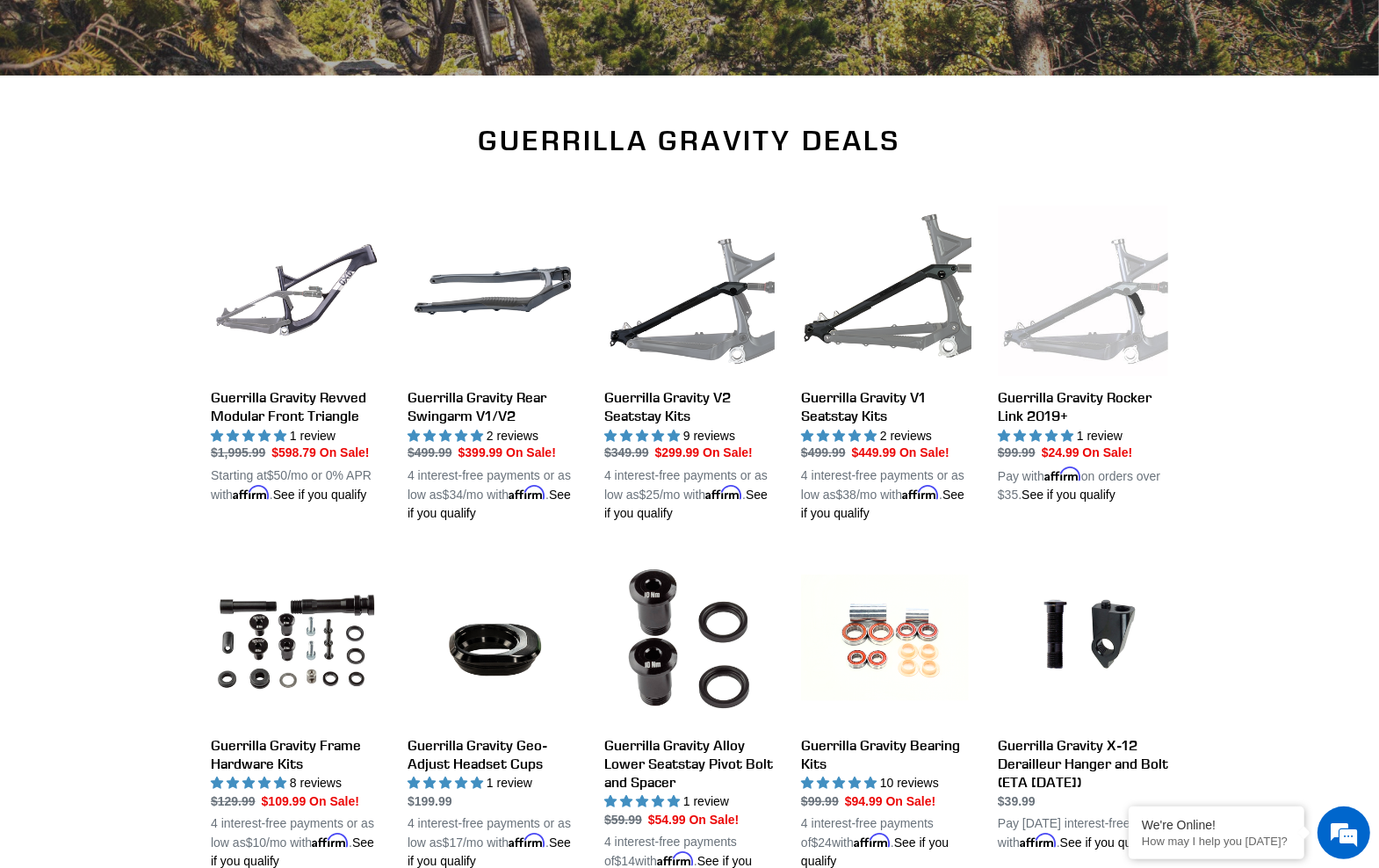
scroll to position [462, 0]
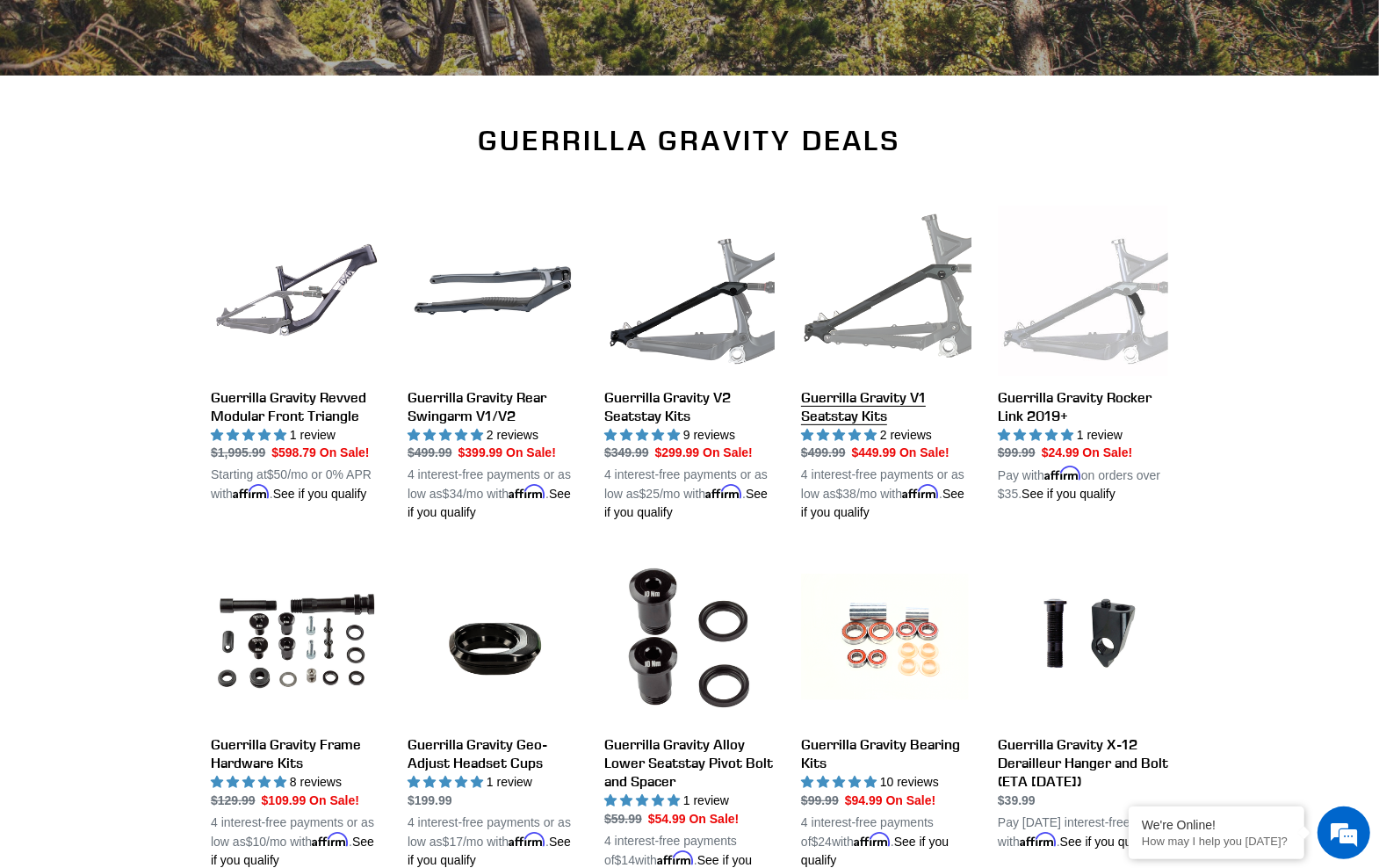
click at [874, 406] on link "Guerrilla Gravity V1 Seatstay Kits" at bounding box center [886, 363] width 170 height 317
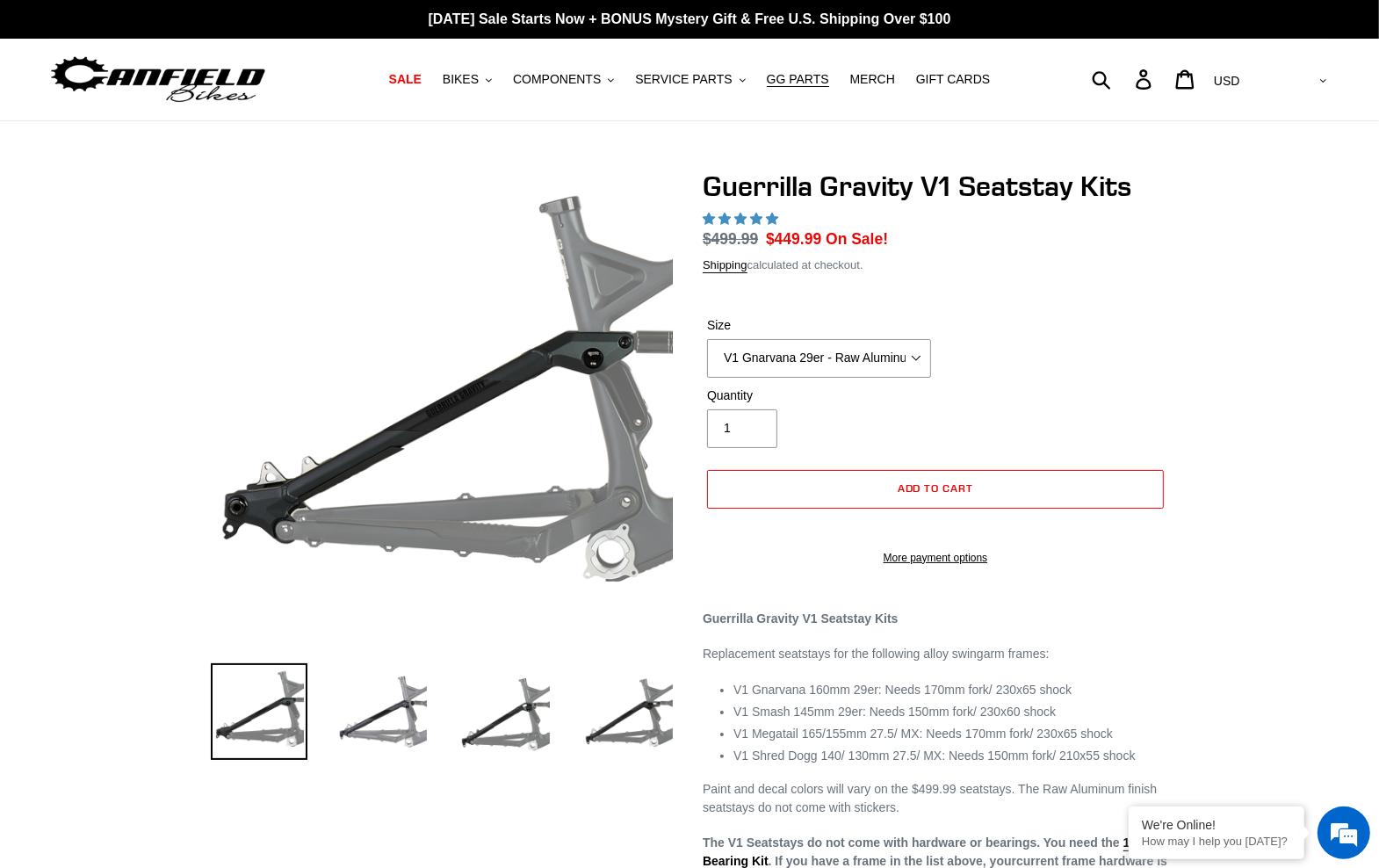
select select "highest-rating"
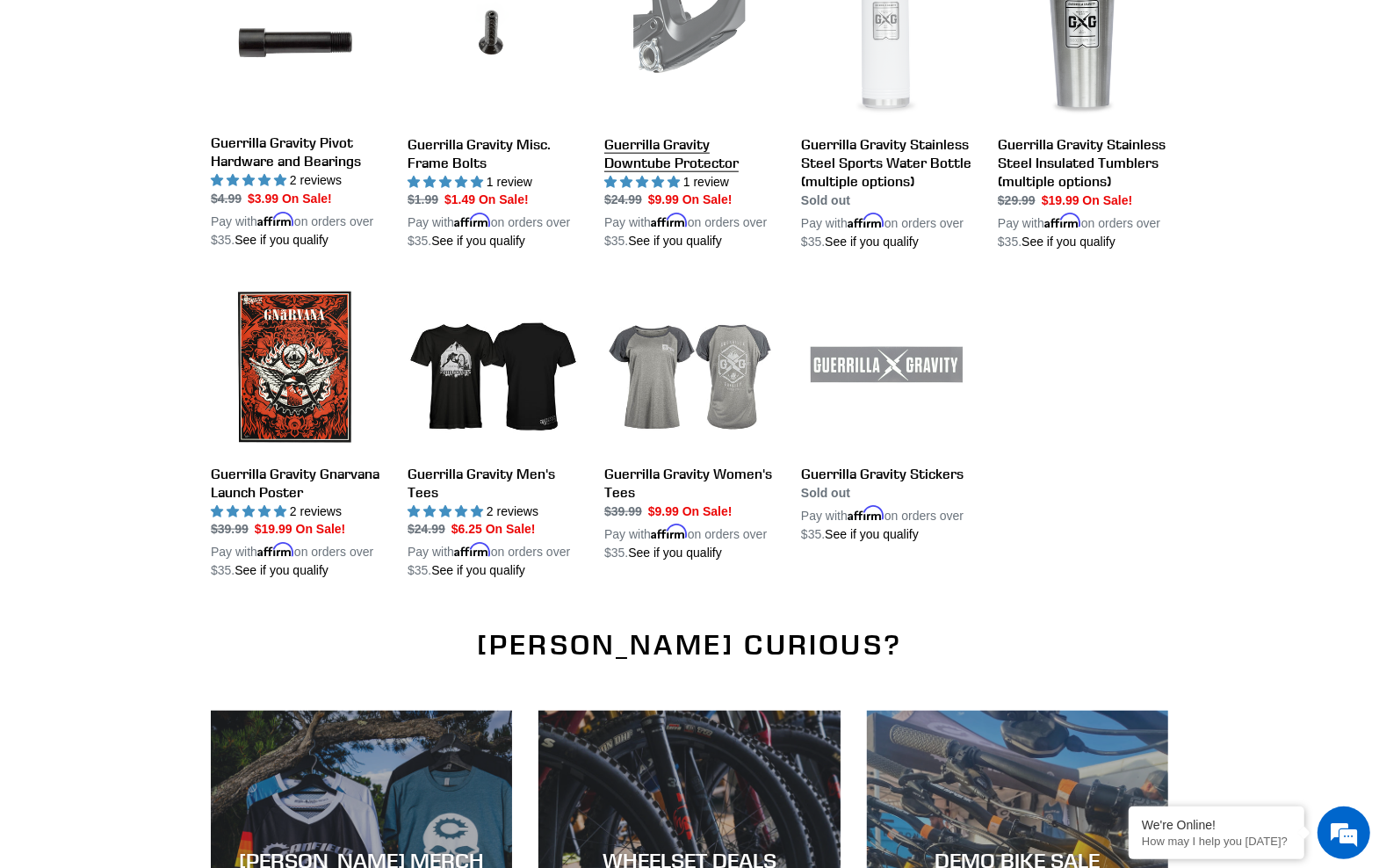
scroll to position [1852, 0]
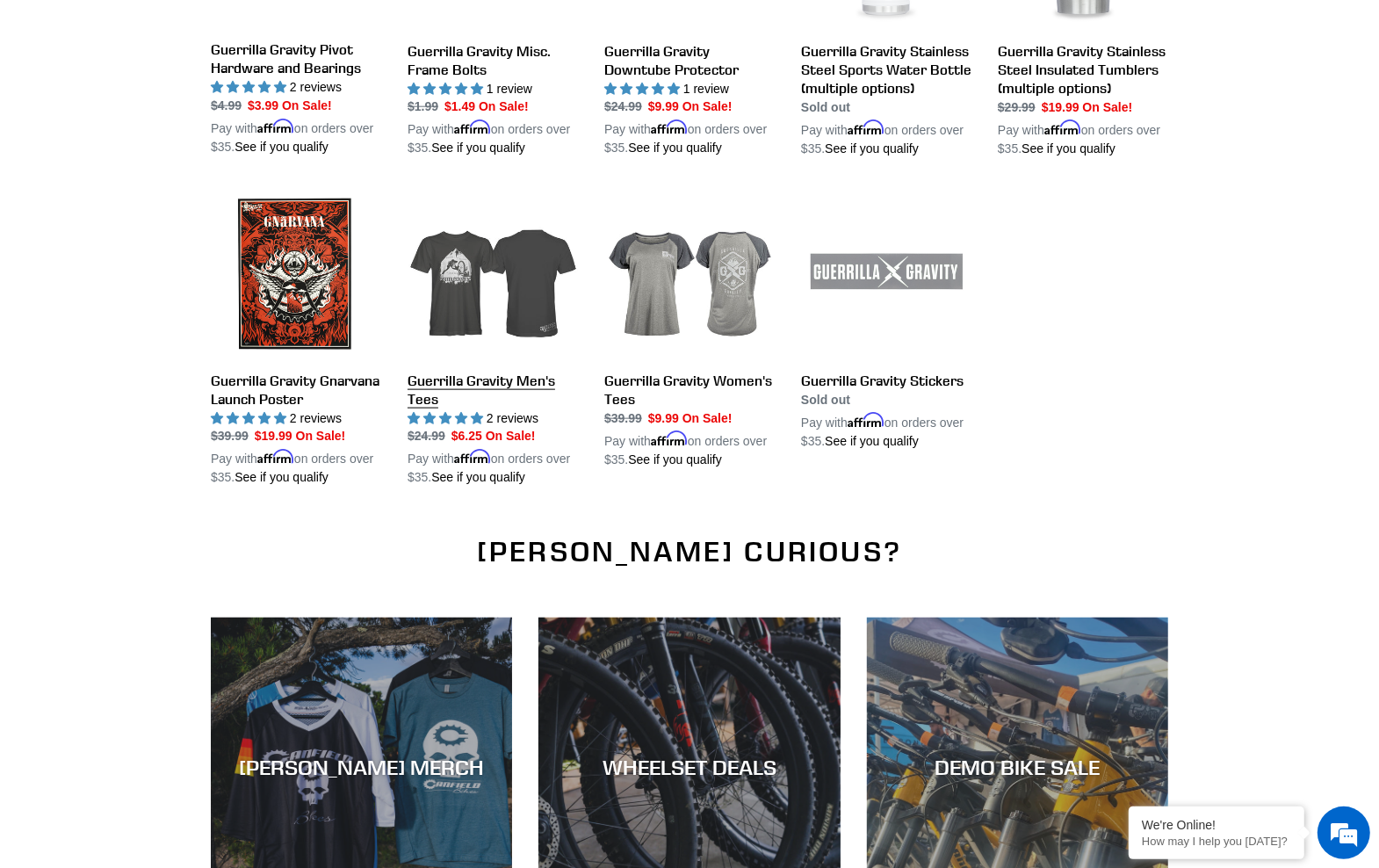
click at [528, 268] on link "Guerrilla Gravity Men's Tees" at bounding box center [492, 338] width 170 height 299
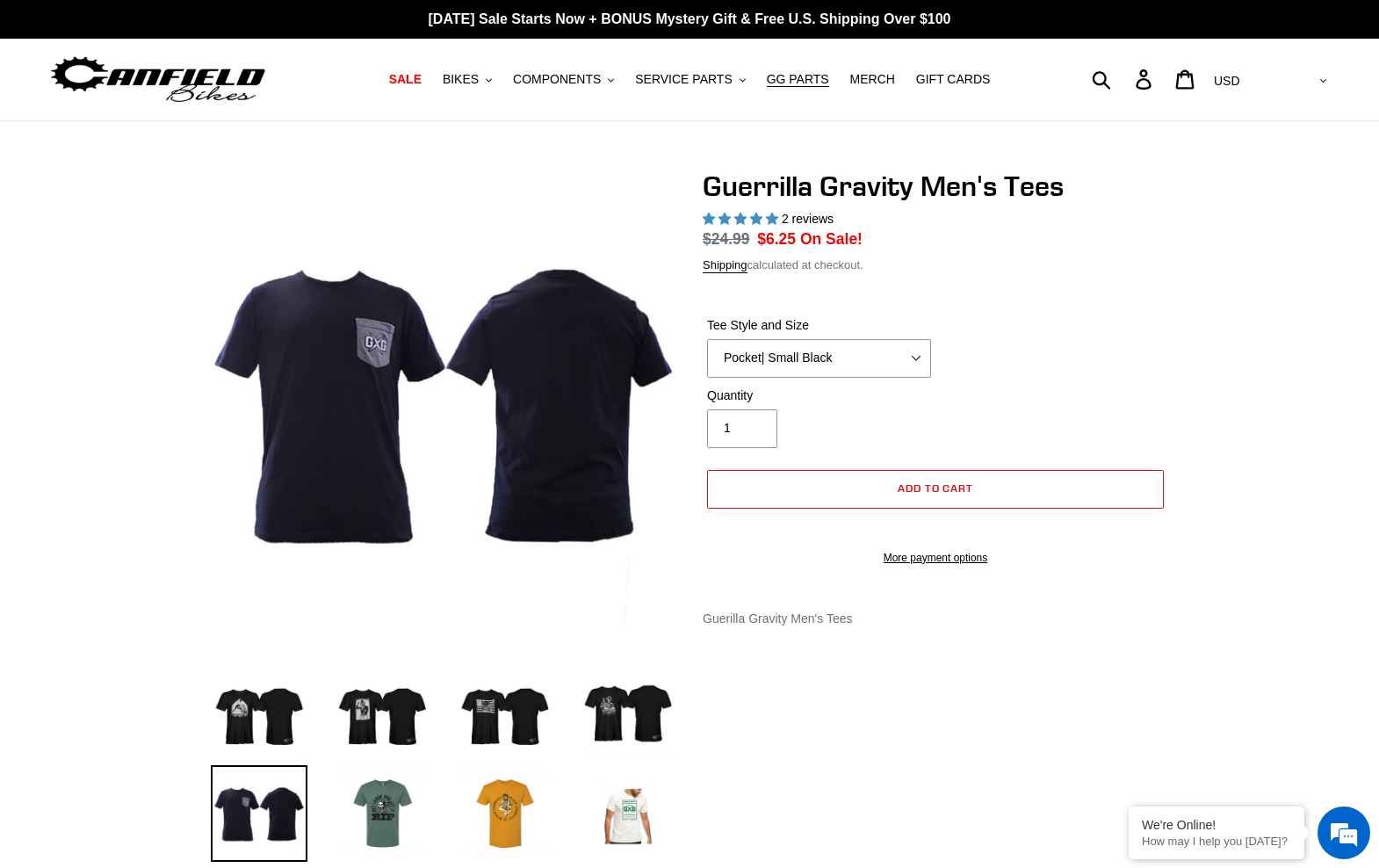
select select "highest-rating"
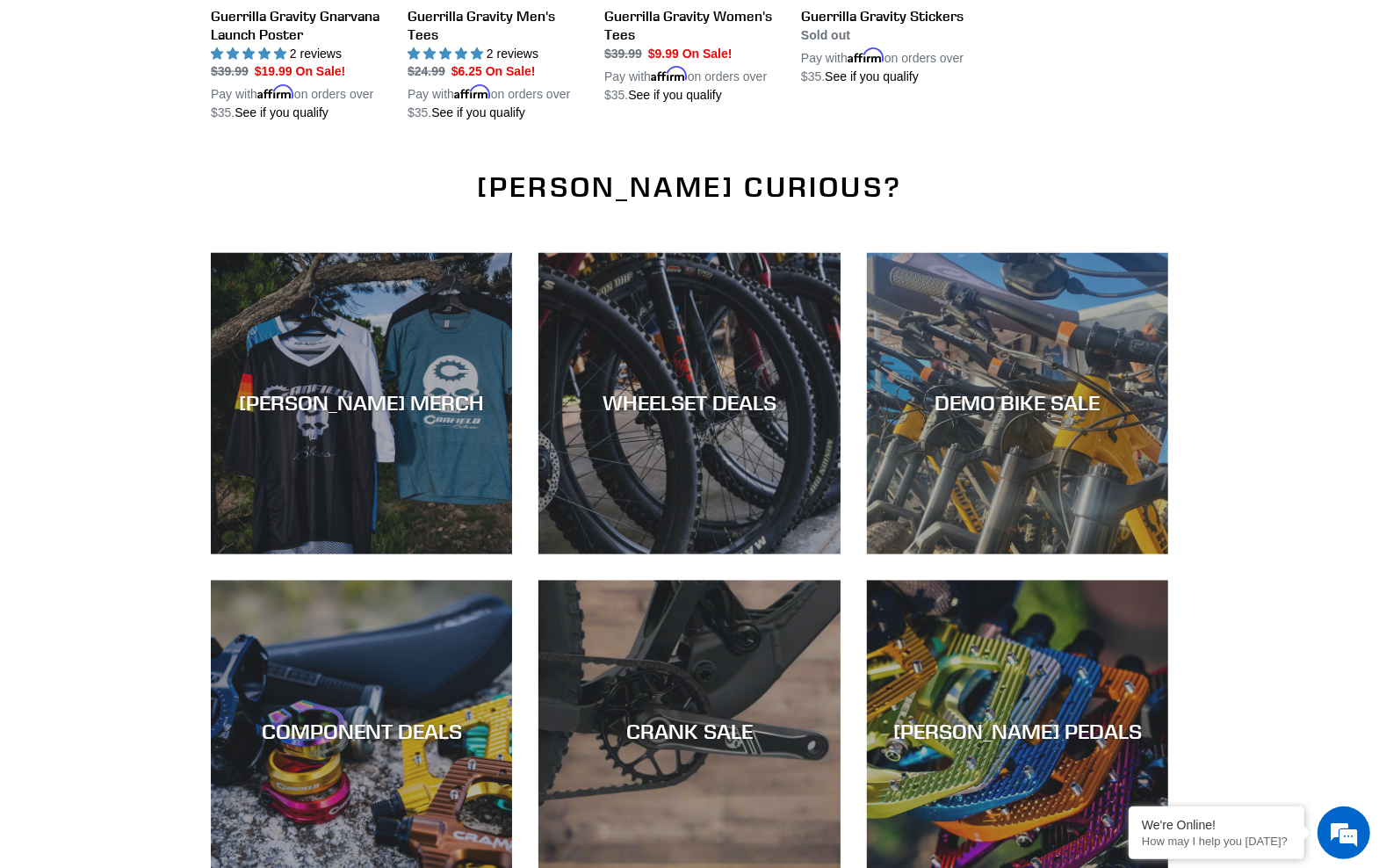
scroll to position [2401, 0]
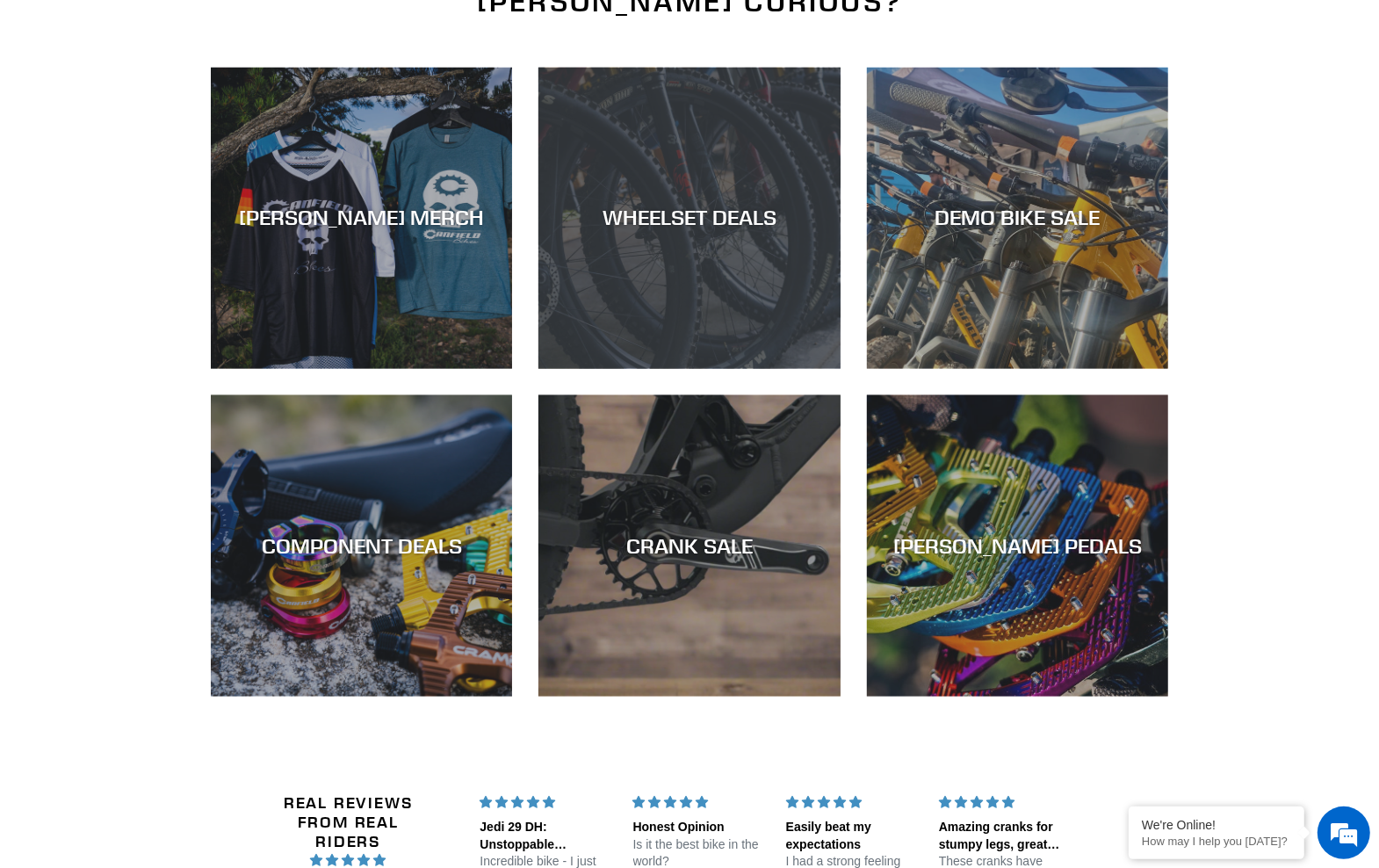
click at [740, 369] on div "WHEELSET DEALS" at bounding box center [689, 369] width 301 height 0
